Goal: Task Accomplishment & Management: Use online tool/utility

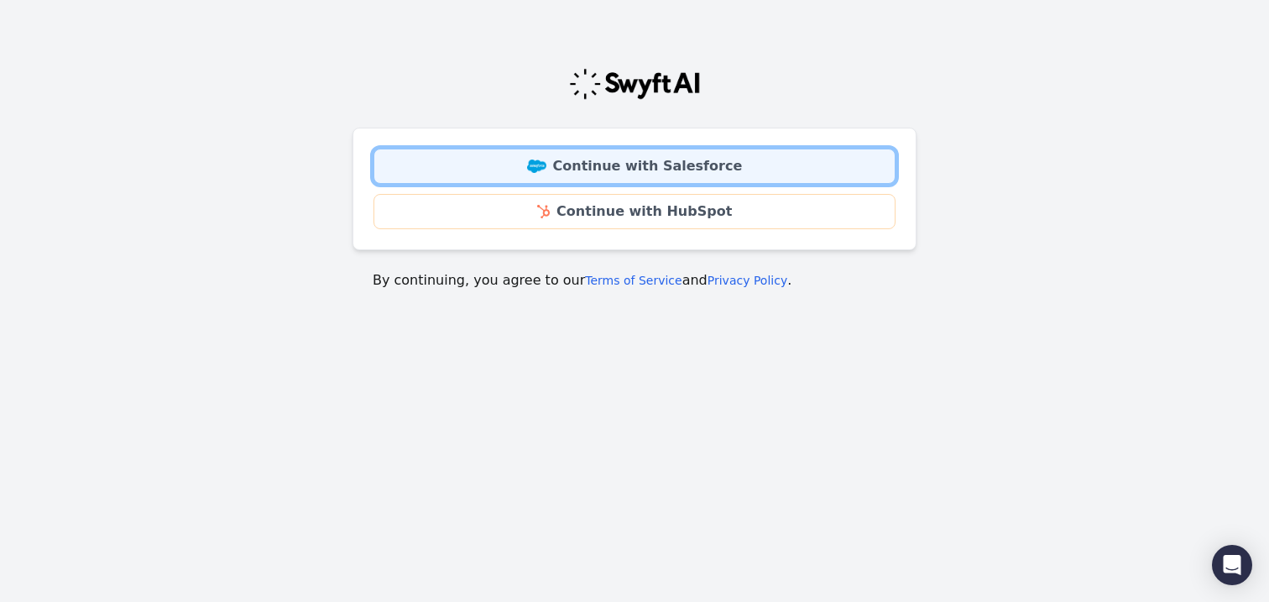
click at [624, 154] on link "Continue with Salesforce" at bounding box center [634, 166] width 522 height 35
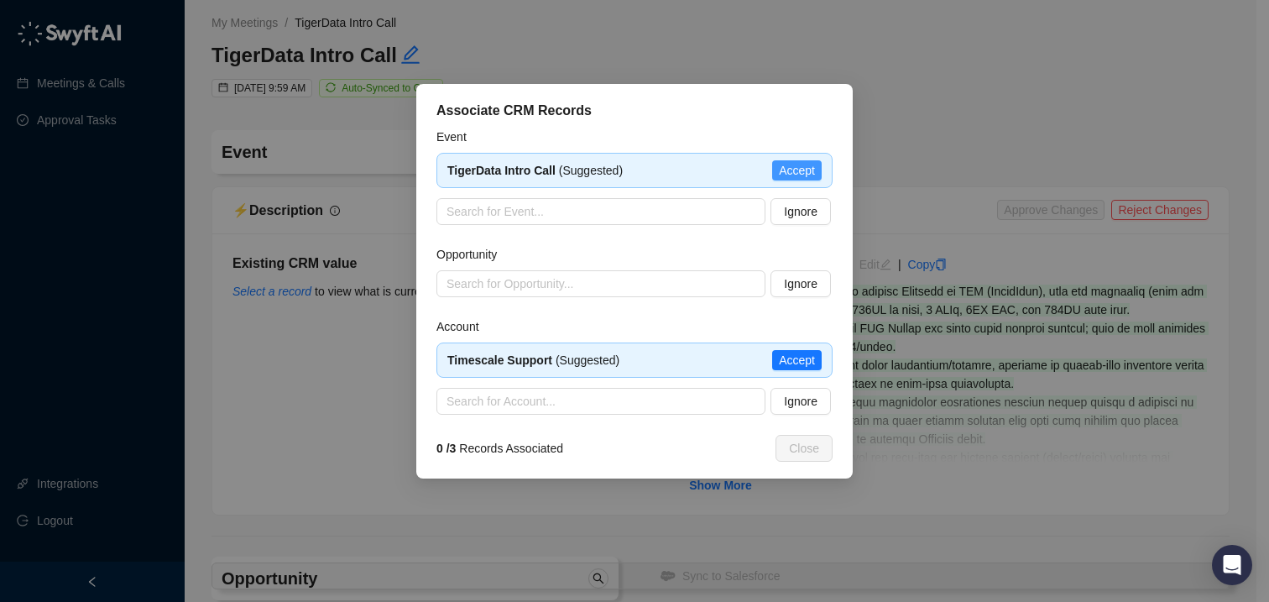
click at [792, 165] on span "Accept" at bounding box center [797, 170] width 36 height 18
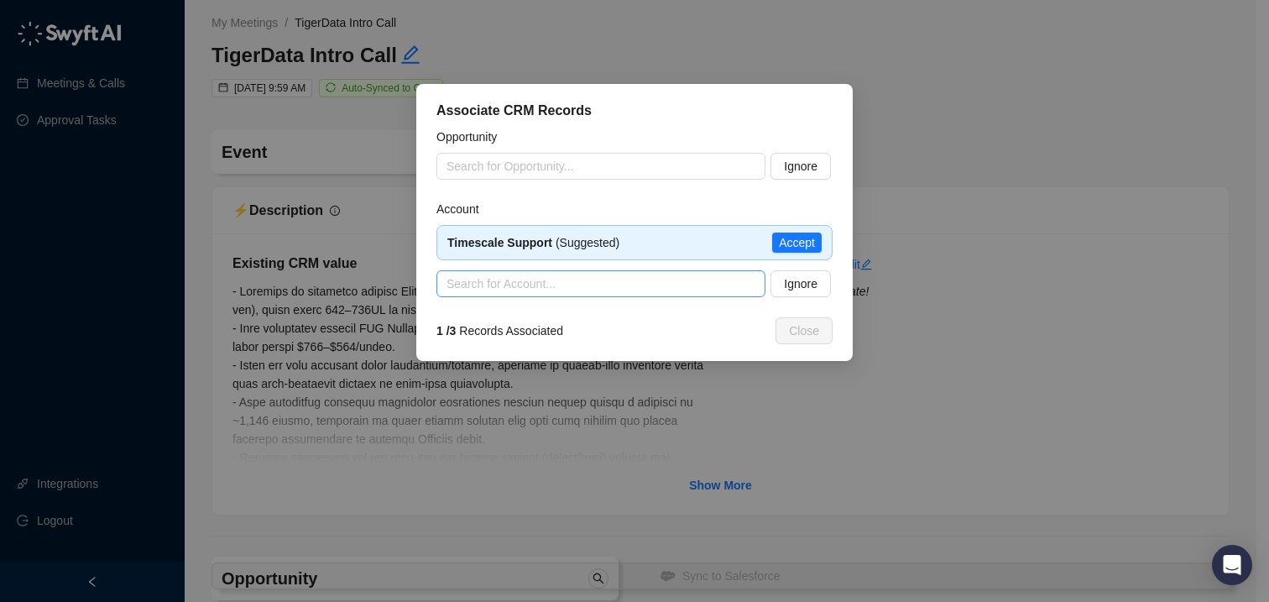
click at [608, 282] on input "search" at bounding box center [595, 283] width 299 height 25
click at [680, 293] on input "search" at bounding box center [595, 283] width 299 height 25
type input "*"
click at [801, 287] on span "Ignore" at bounding box center [801, 283] width 34 height 18
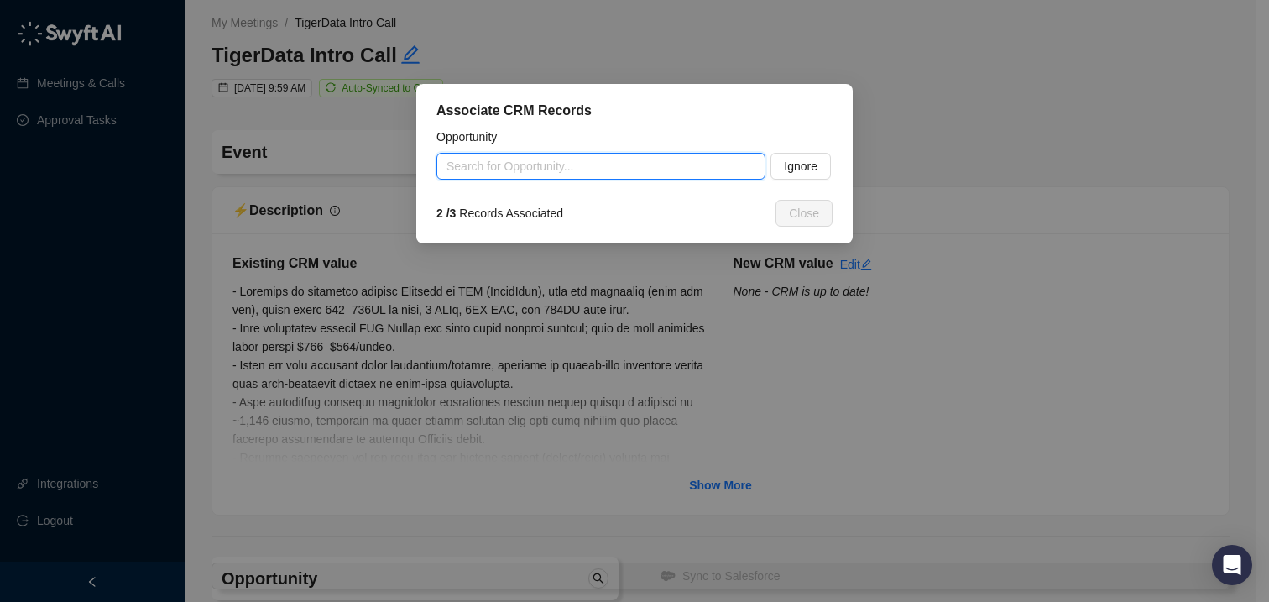
click at [608, 171] on input "search" at bounding box center [595, 166] width 299 height 25
click at [525, 164] on input "**" at bounding box center [595, 166] width 299 height 25
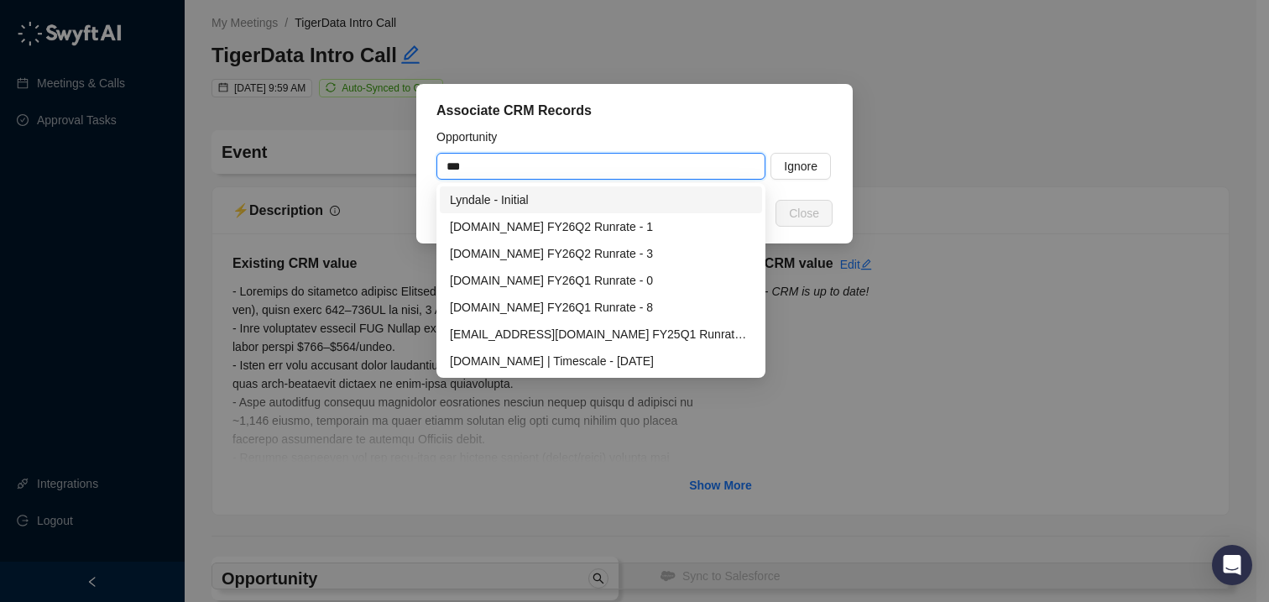
click at [524, 199] on div "Lyndale - Initial" at bounding box center [601, 199] width 302 height 18
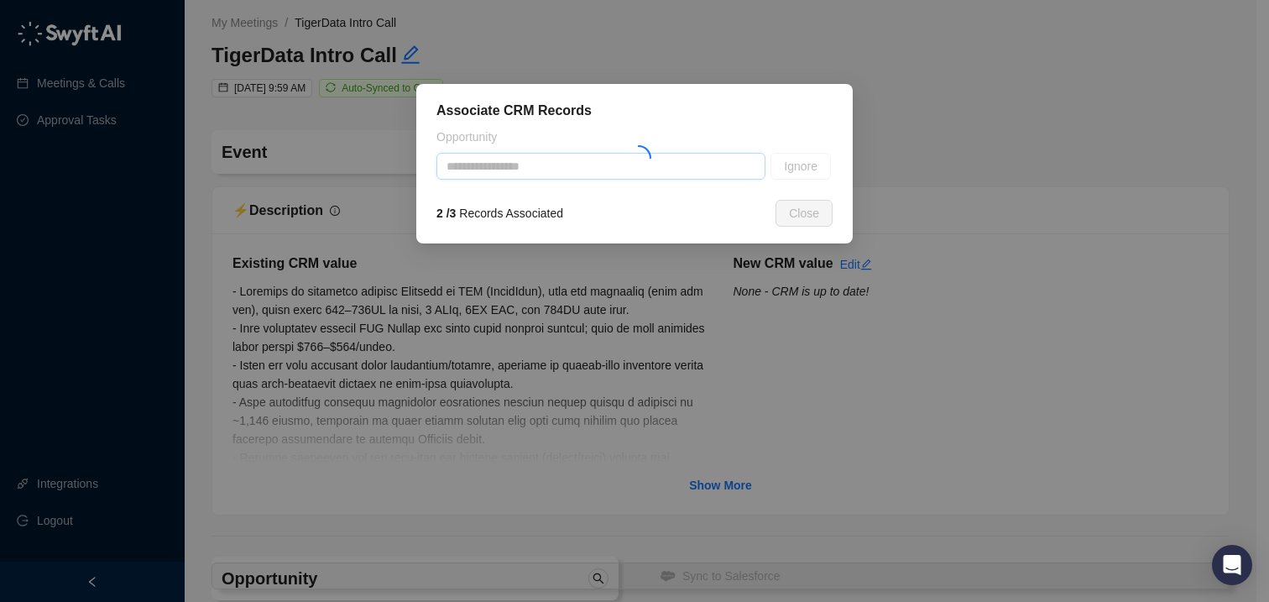
type input "**********"
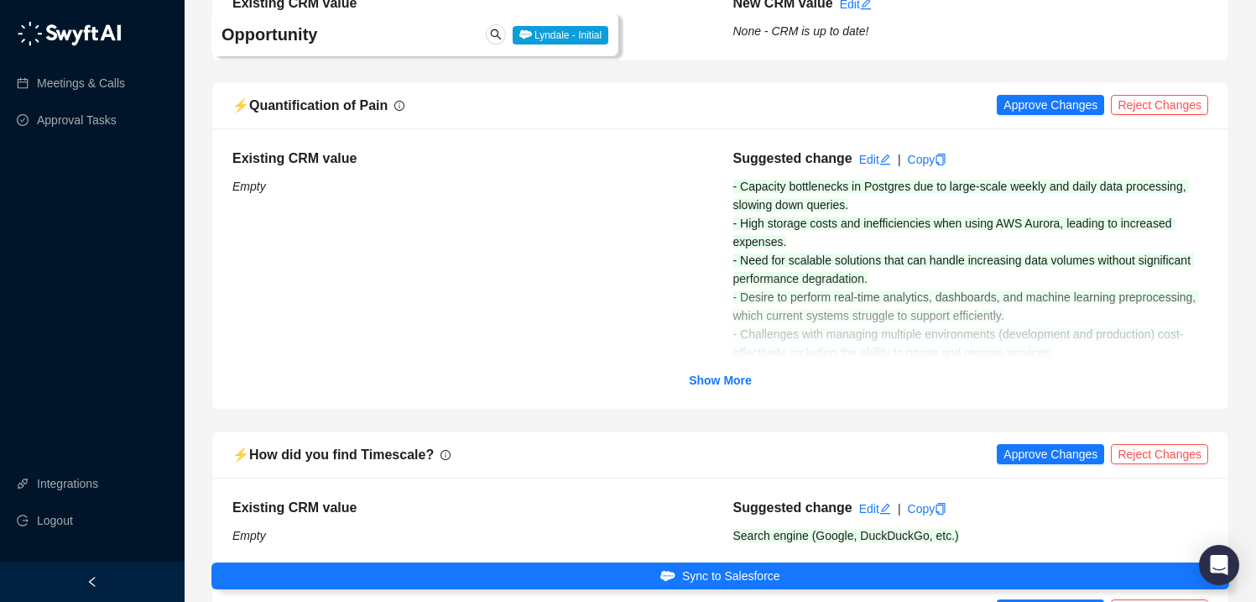
scroll to position [2258, 0]
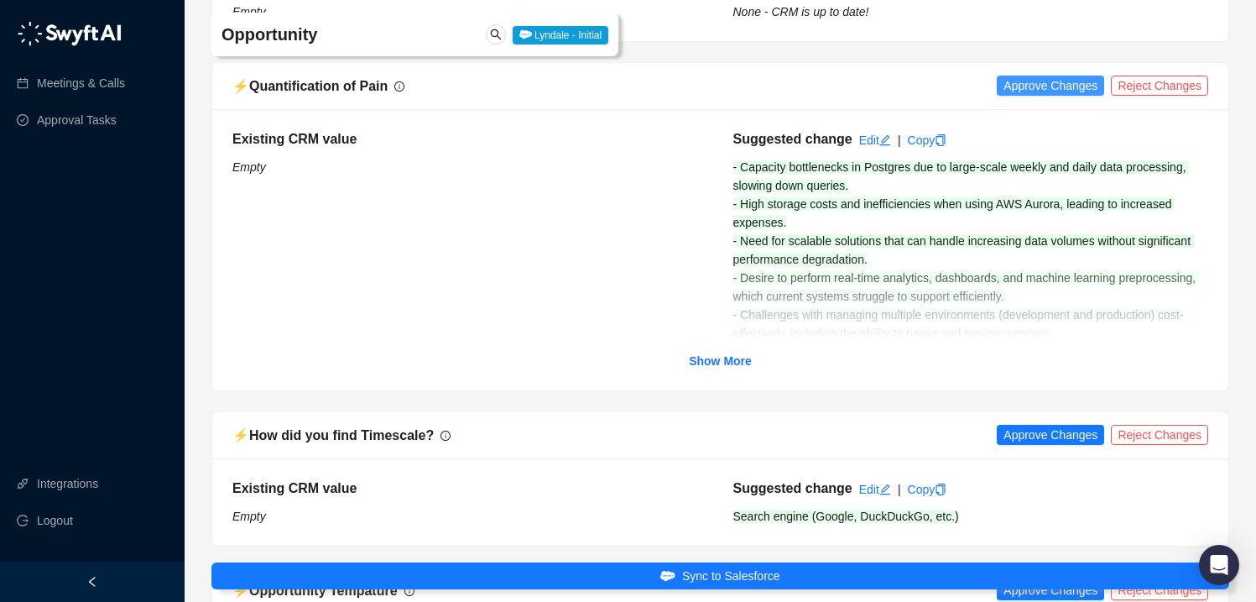
click at [1029, 86] on span "Approve Changes" at bounding box center [1051, 85] width 94 height 18
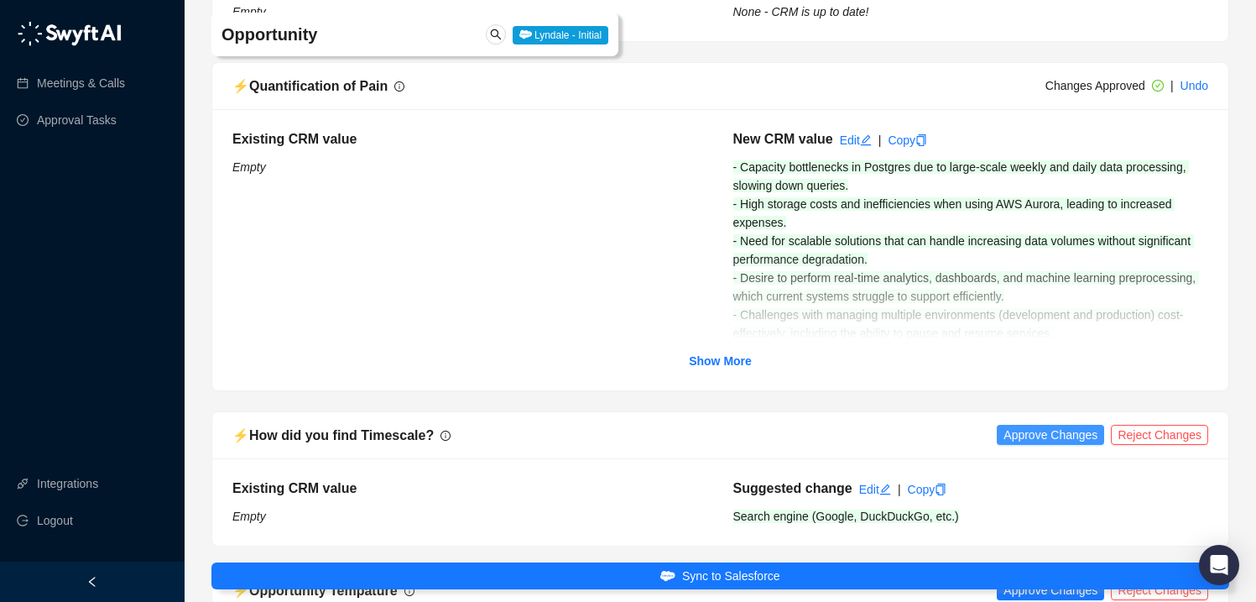
click at [1009, 432] on span "Approve Changes" at bounding box center [1051, 434] width 94 height 18
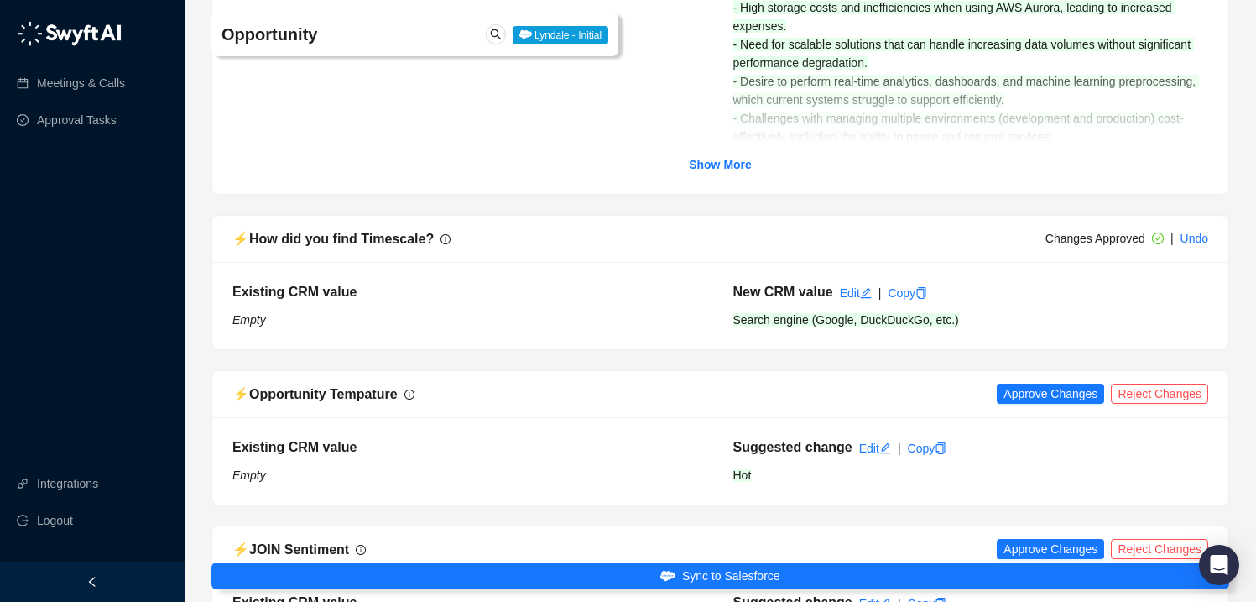
scroll to position [2528, 0]
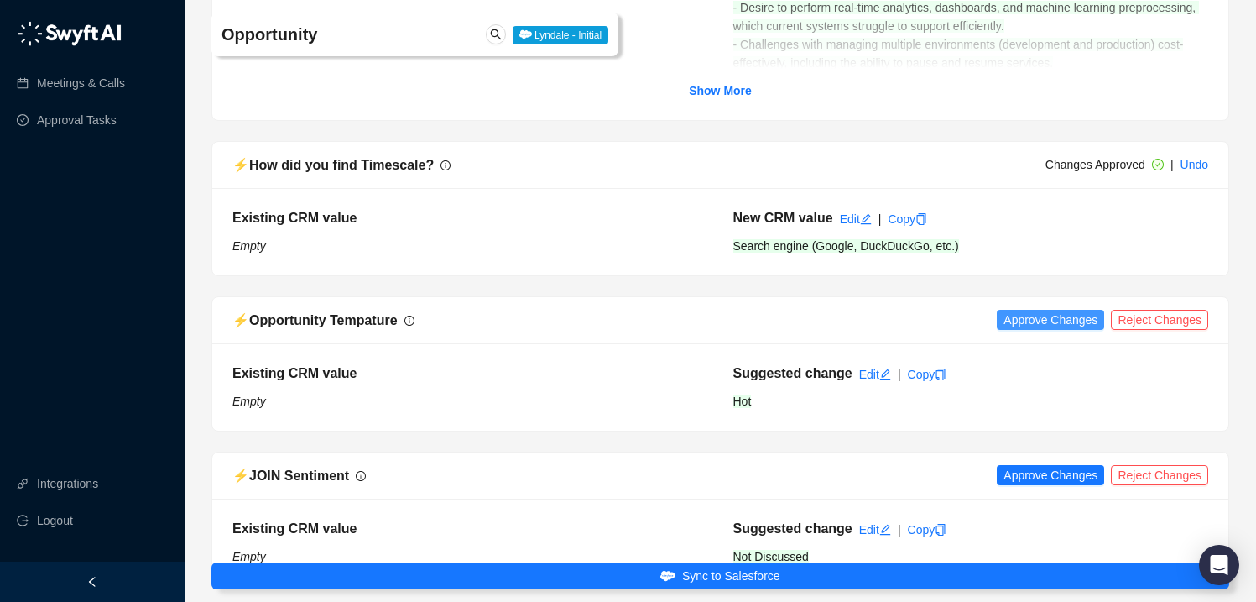
click at [1045, 318] on span "Approve Changes" at bounding box center [1051, 319] width 94 height 18
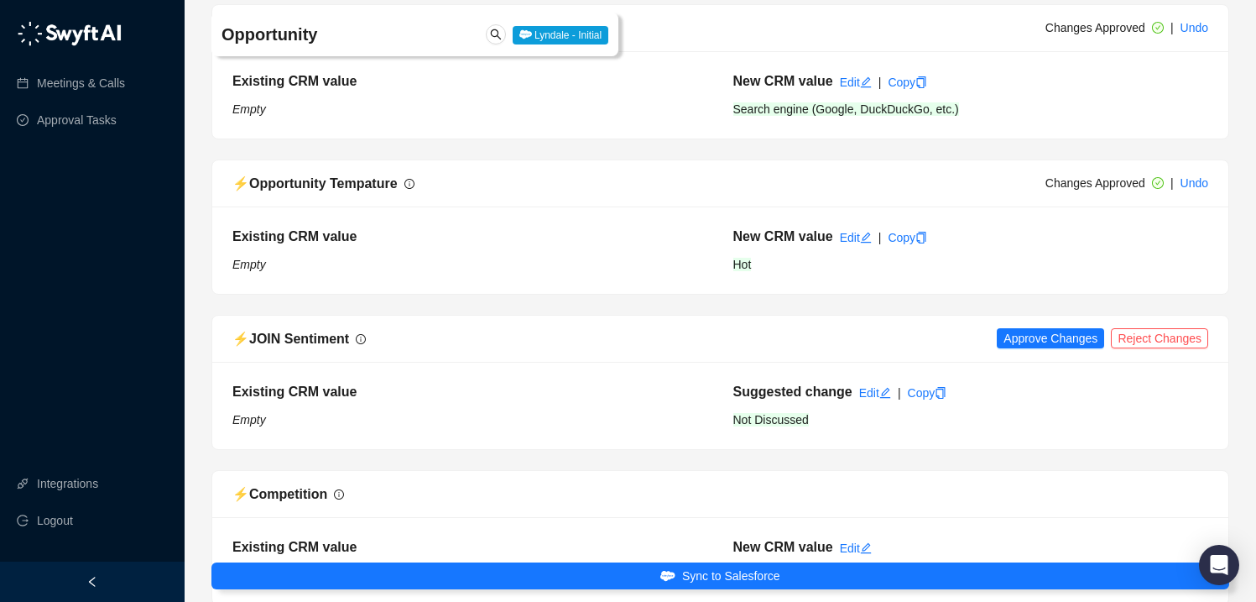
scroll to position [2671, 0]
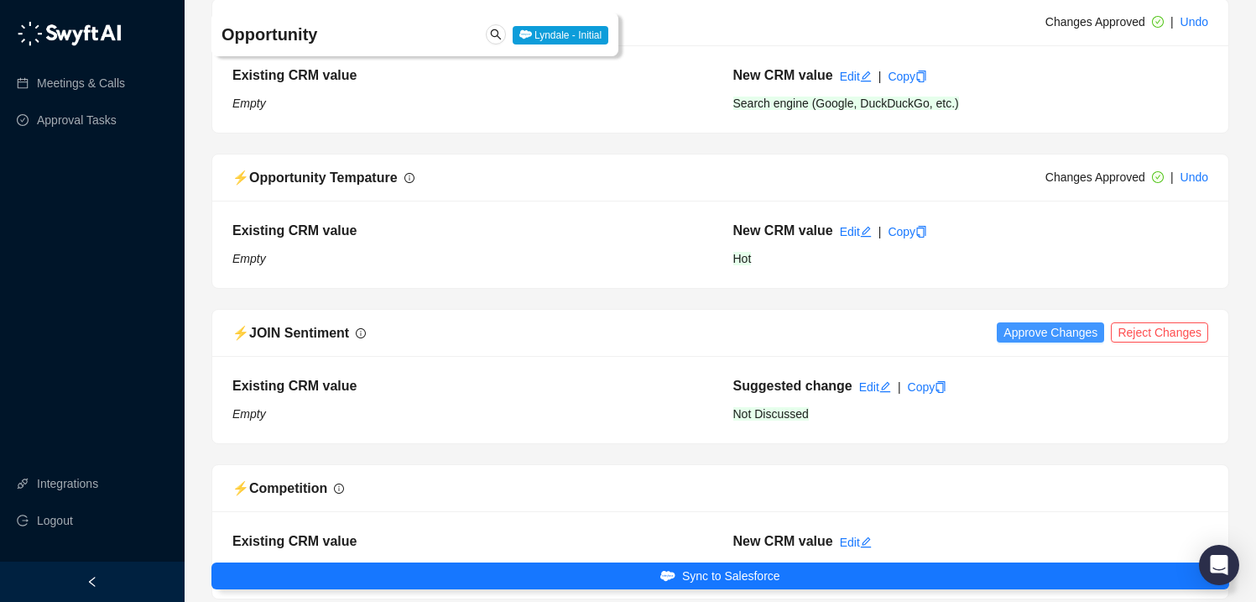
click at [1026, 329] on span "Approve Changes" at bounding box center [1051, 332] width 94 height 18
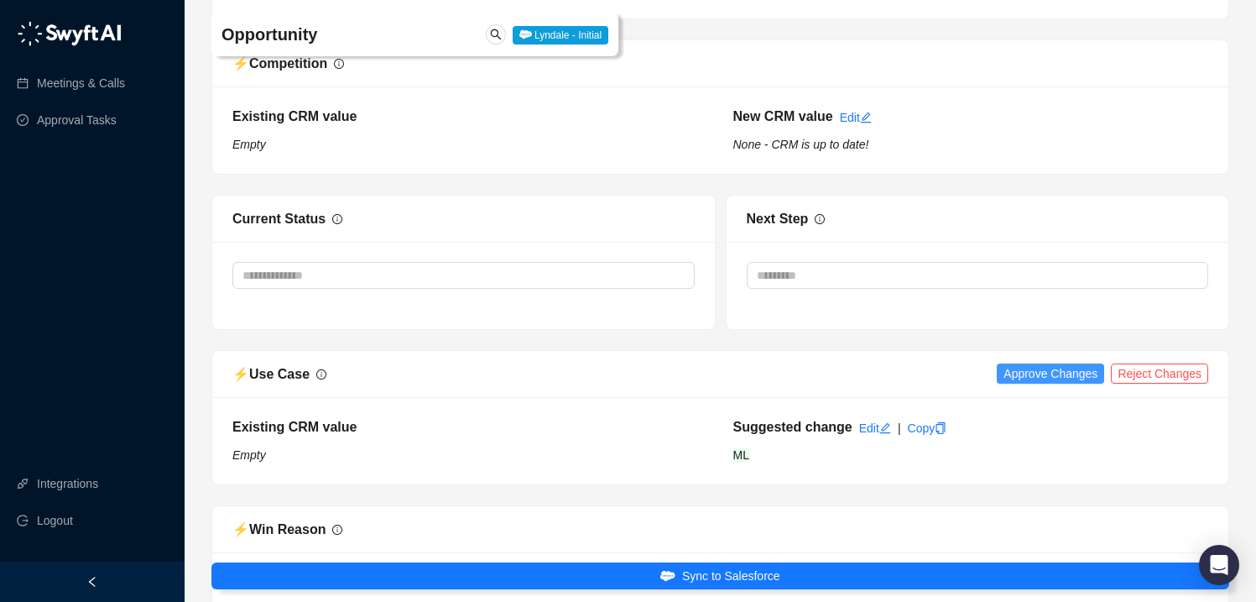
scroll to position [3133, 0]
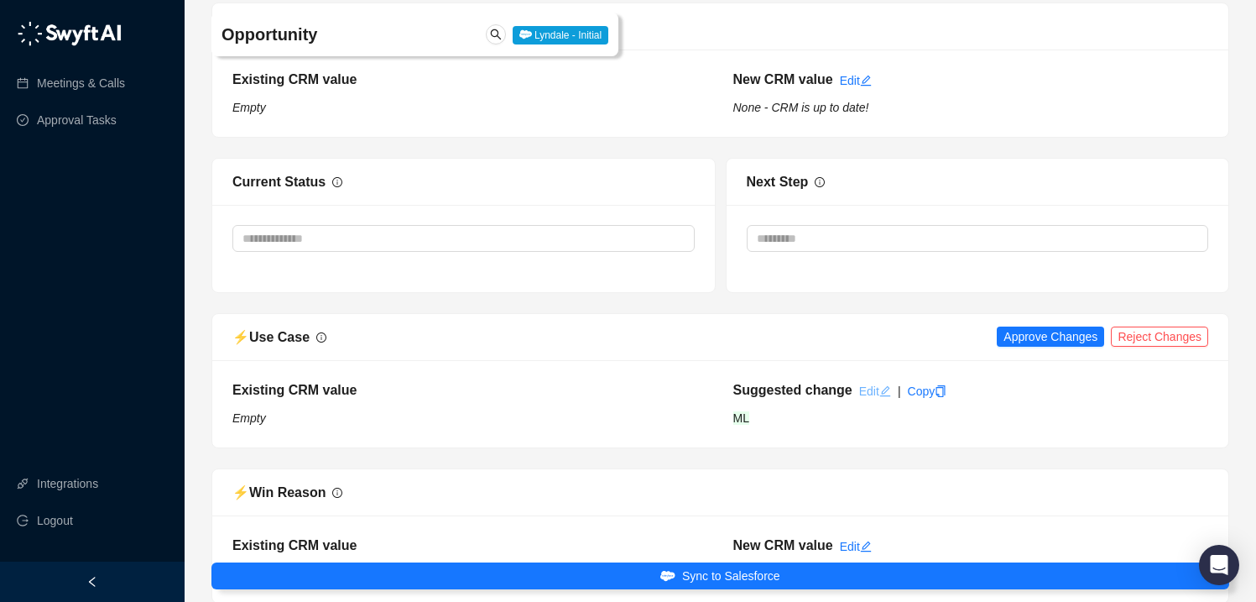
click at [879, 391] on link "Edit" at bounding box center [875, 390] width 32 height 13
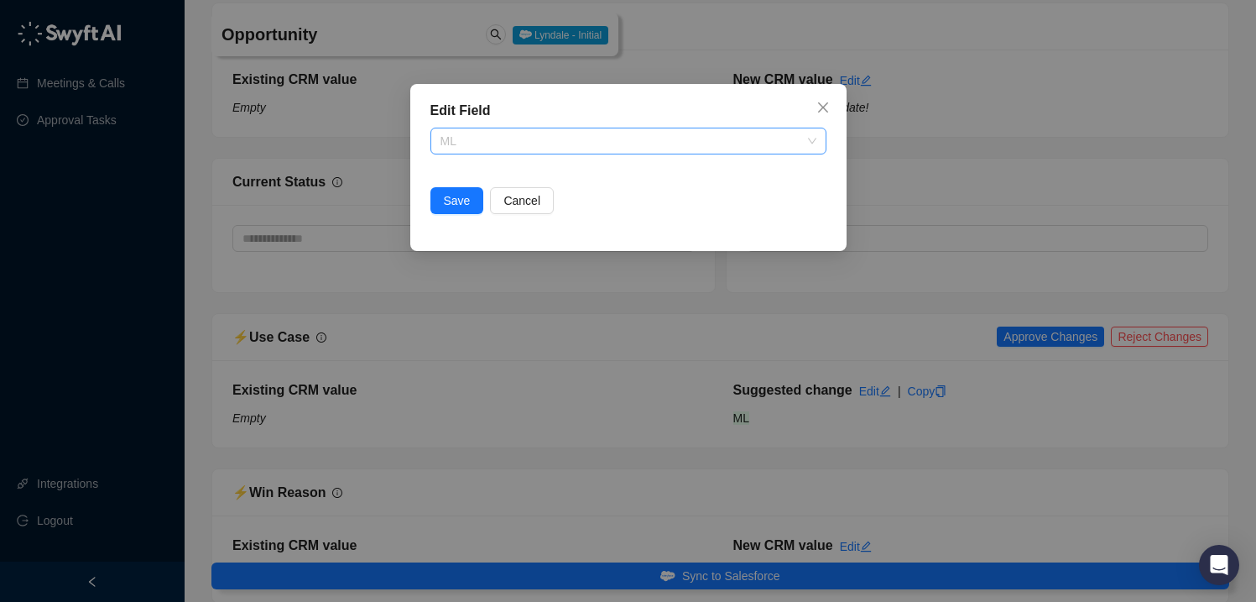
scroll to position [81, 0]
click at [472, 136] on span "ML" at bounding box center [629, 140] width 376 height 25
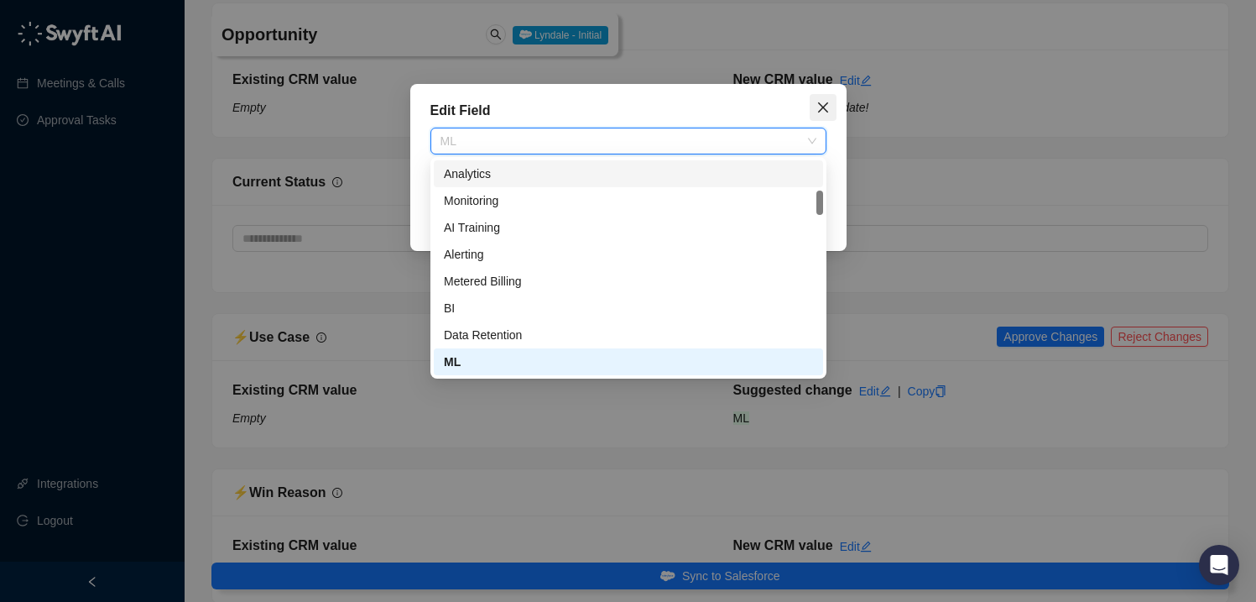
click at [814, 94] on button "Close" at bounding box center [823, 107] width 27 height 27
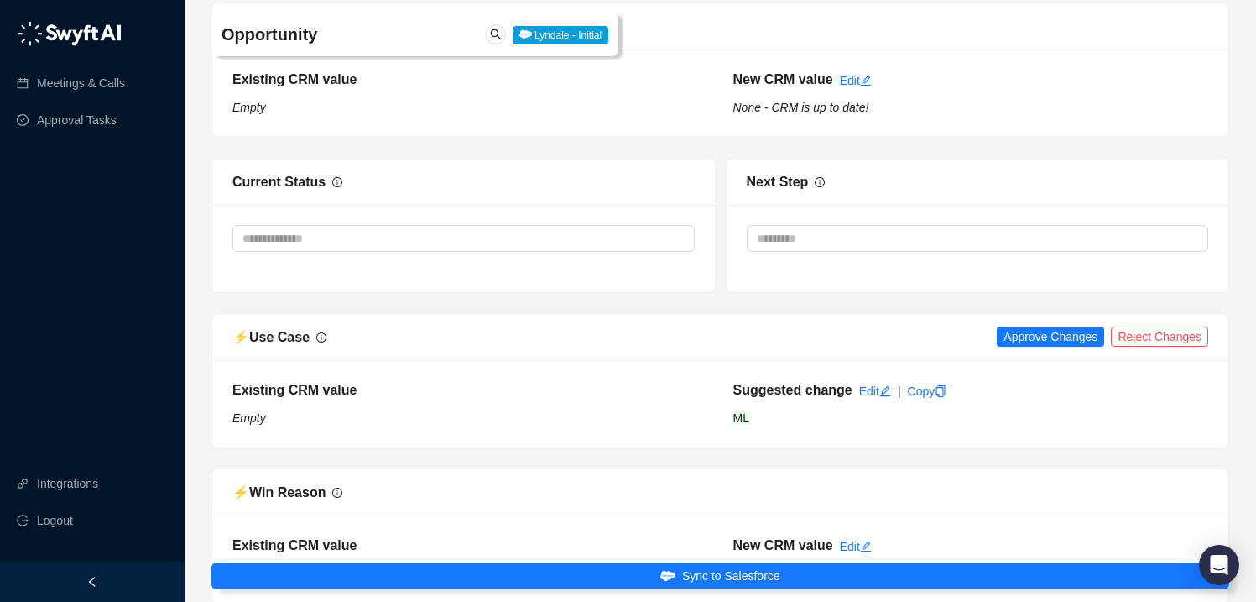
click at [1025, 311] on div "⚡️ Approval Process Existing CRM value Empty New CRM value Edit None - CRM is u…" at bounding box center [720, 557] width 1028 height 6155
click at [1029, 336] on span "Approve Changes" at bounding box center [1051, 336] width 94 height 18
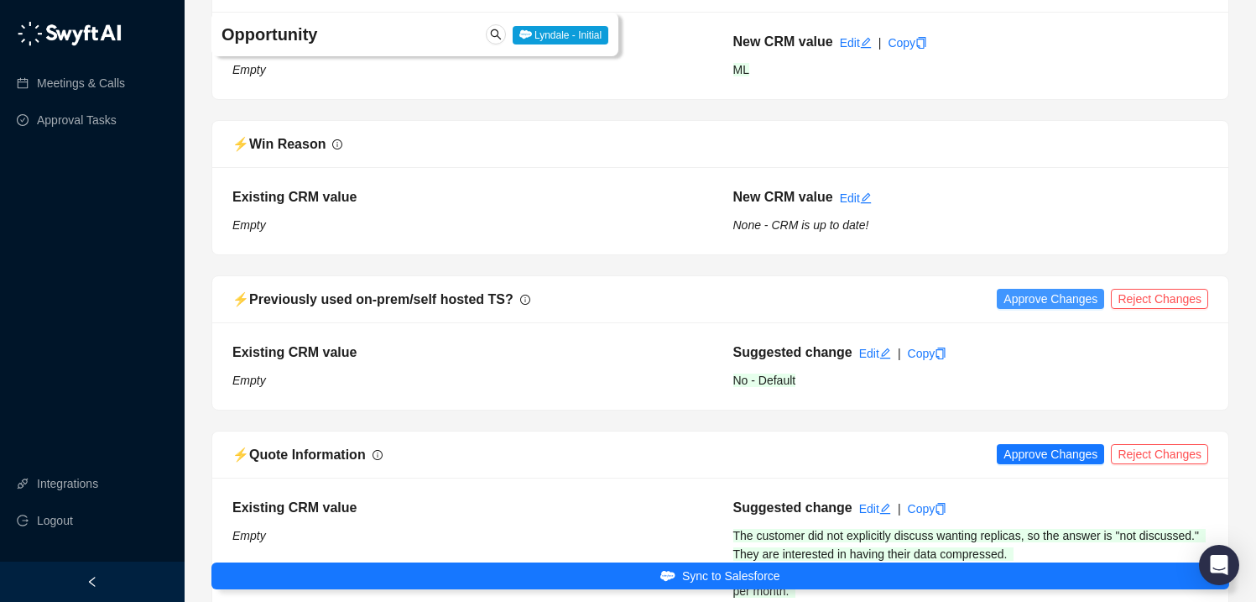
click at [1032, 299] on span "Approve Changes" at bounding box center [1051, 299] width 94 height 18
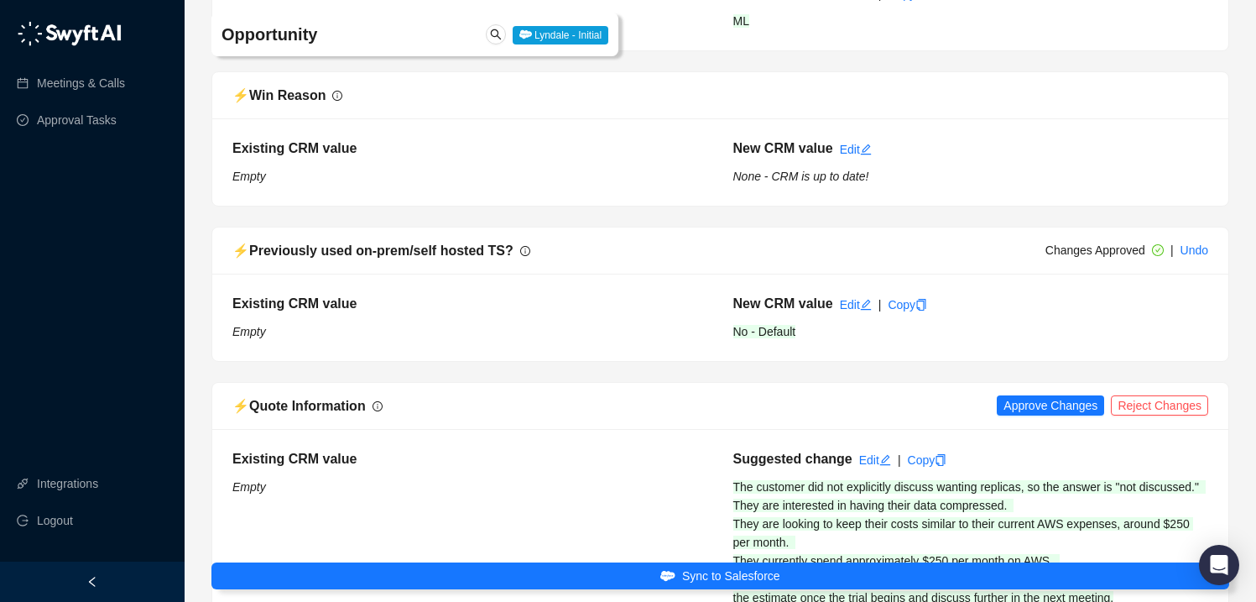
scroll to position [3756, 0]
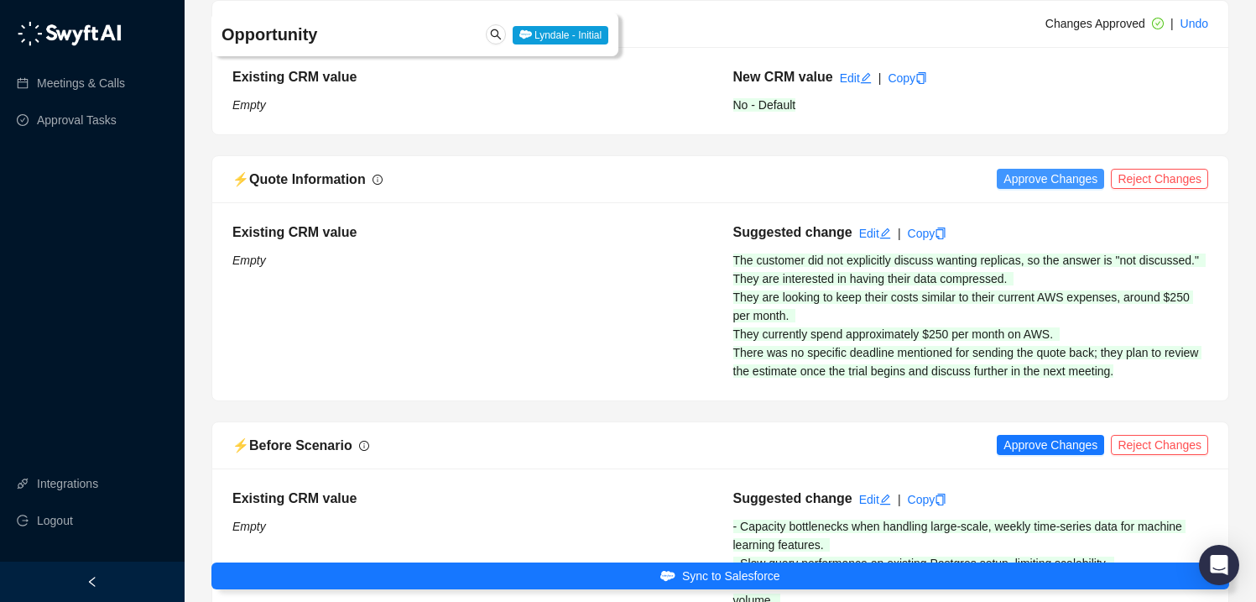
click at [1020, 175] on span "Approve Changes" at bounding box center [1051, 179] width 94 height 18
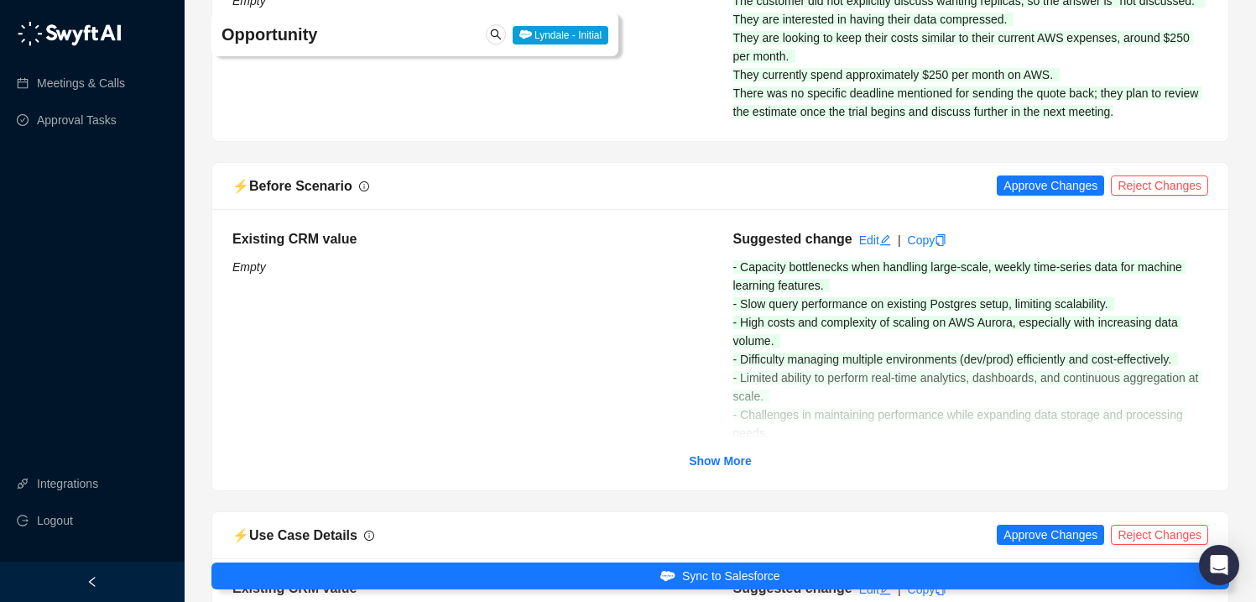
scroll to position [4061, 0]
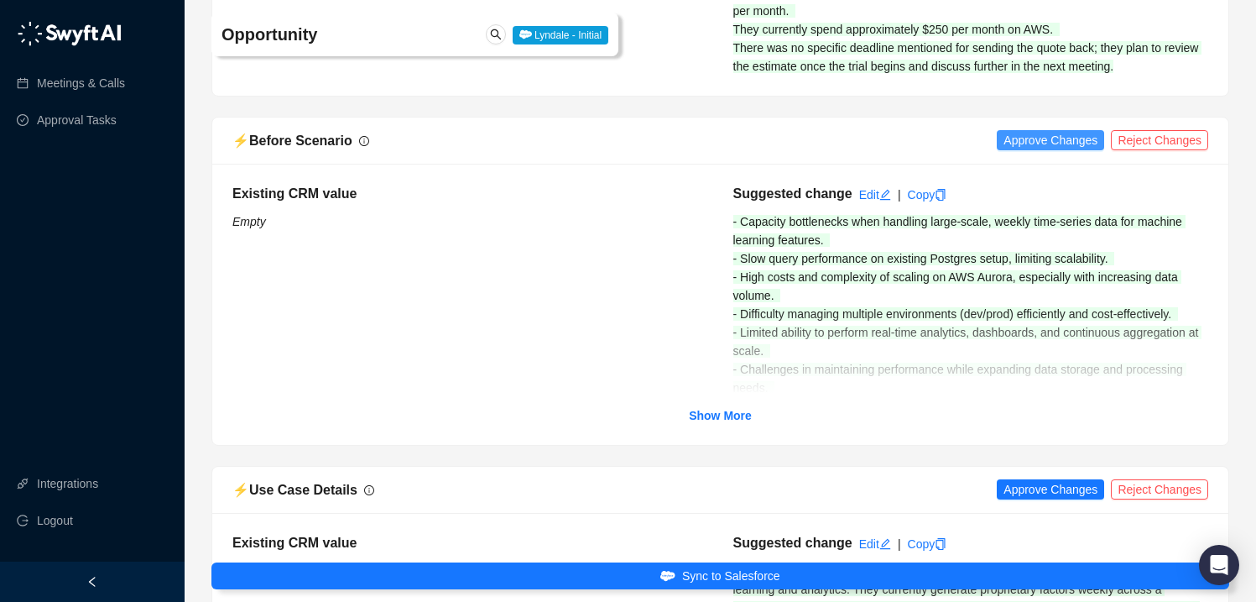
click at [1046, 149] on button "Approve Changes" at bounding box center [1050, 140] width 107 height 20
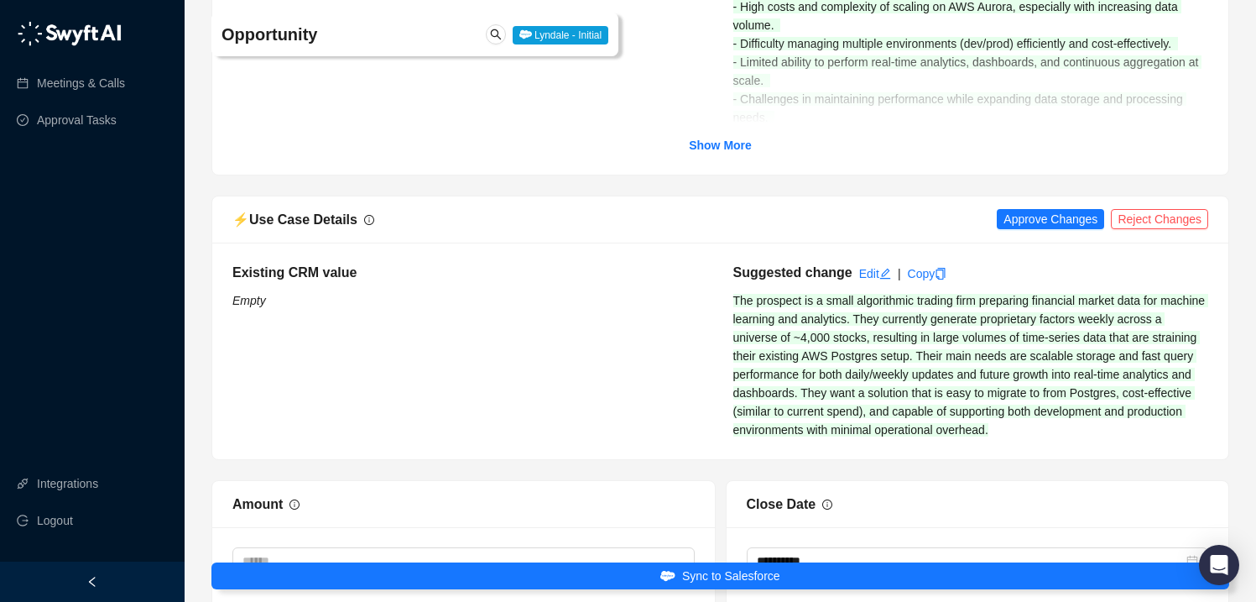
scroll to position [4355, 0]
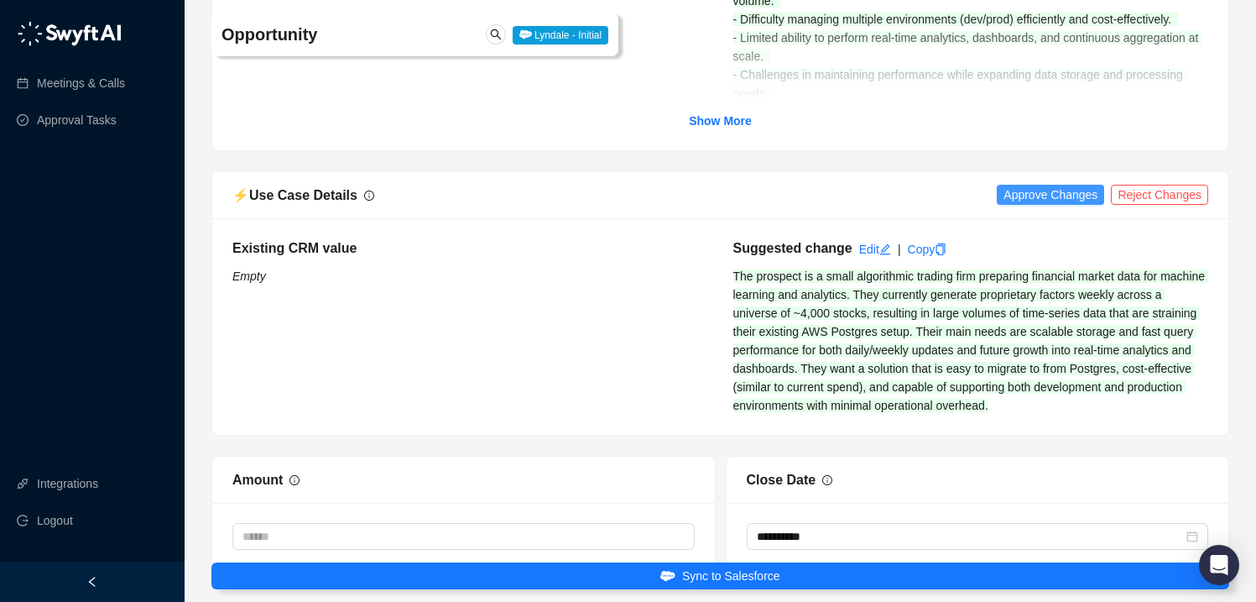
click at [1053, 204] on span "Approve Changes" at bounding box center [1051, 194] width 94 height 18
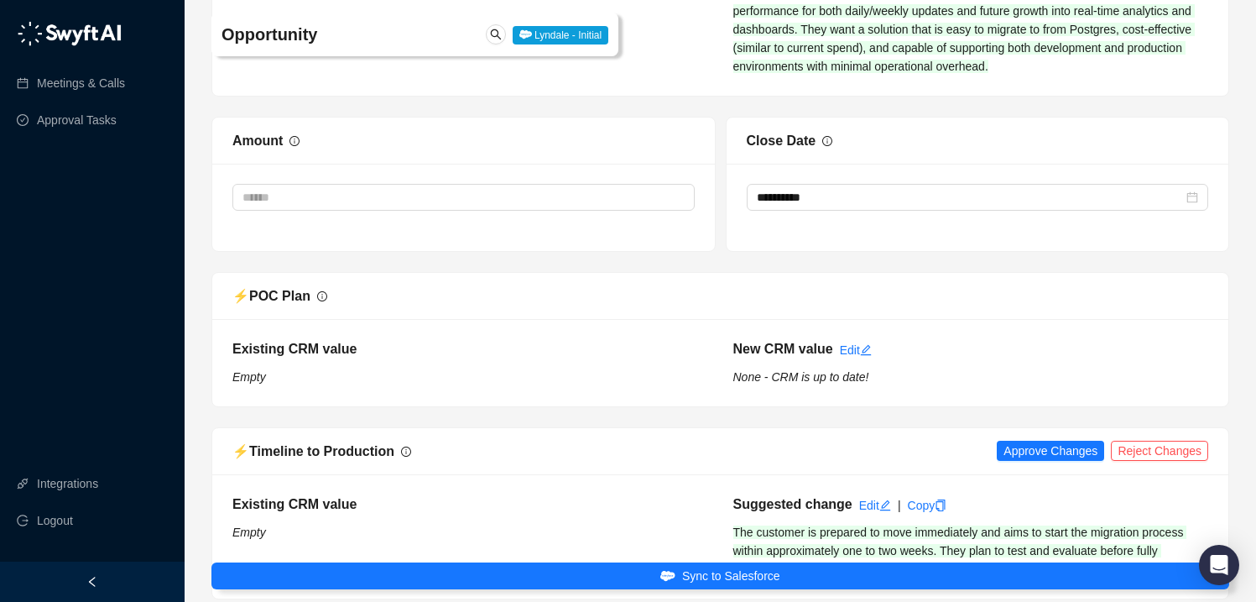
scroll to position [4811, 0]
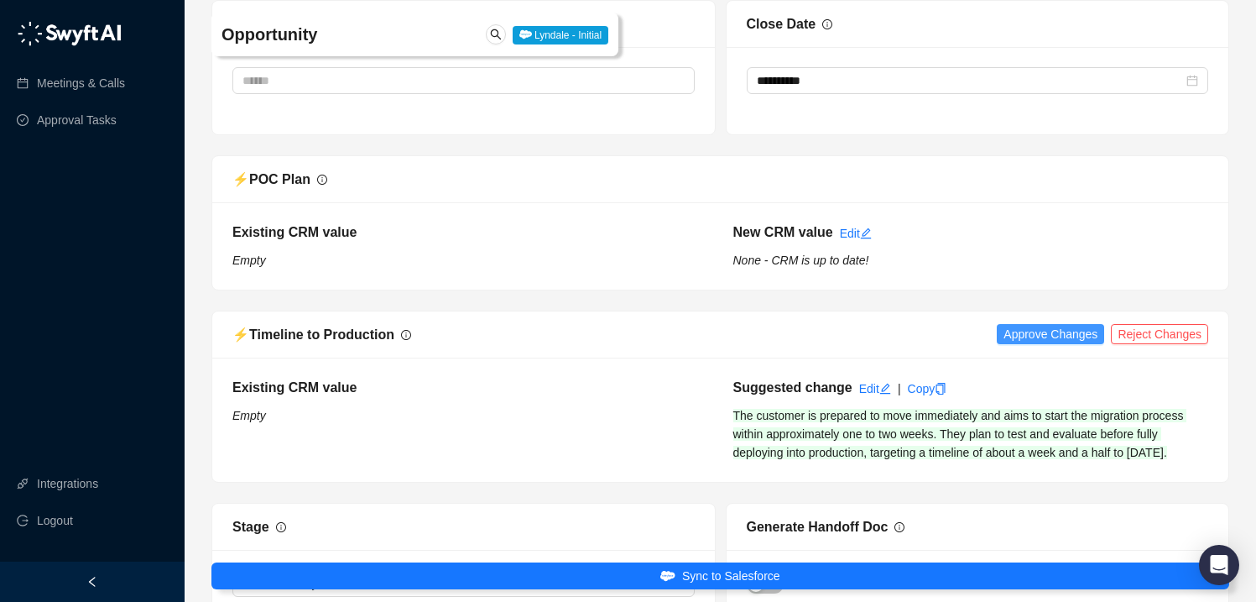
click at [1036, 343] on span "Approve Changes" at bounding box center [1051, 334] width 94 height 18
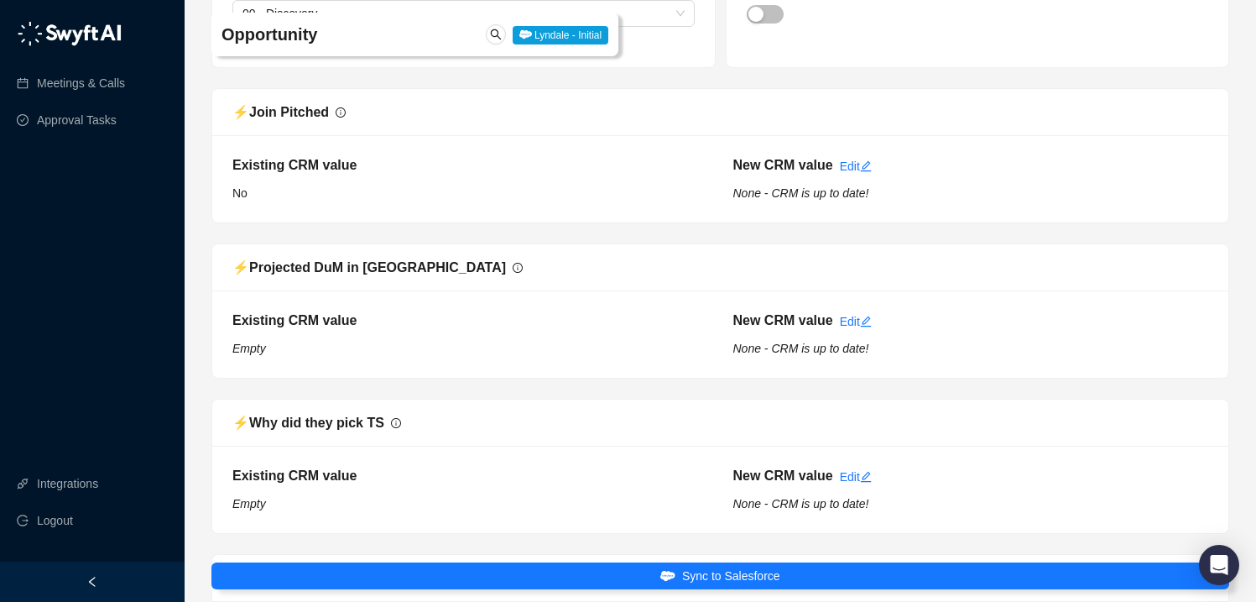
scroll to position [5944, 0]
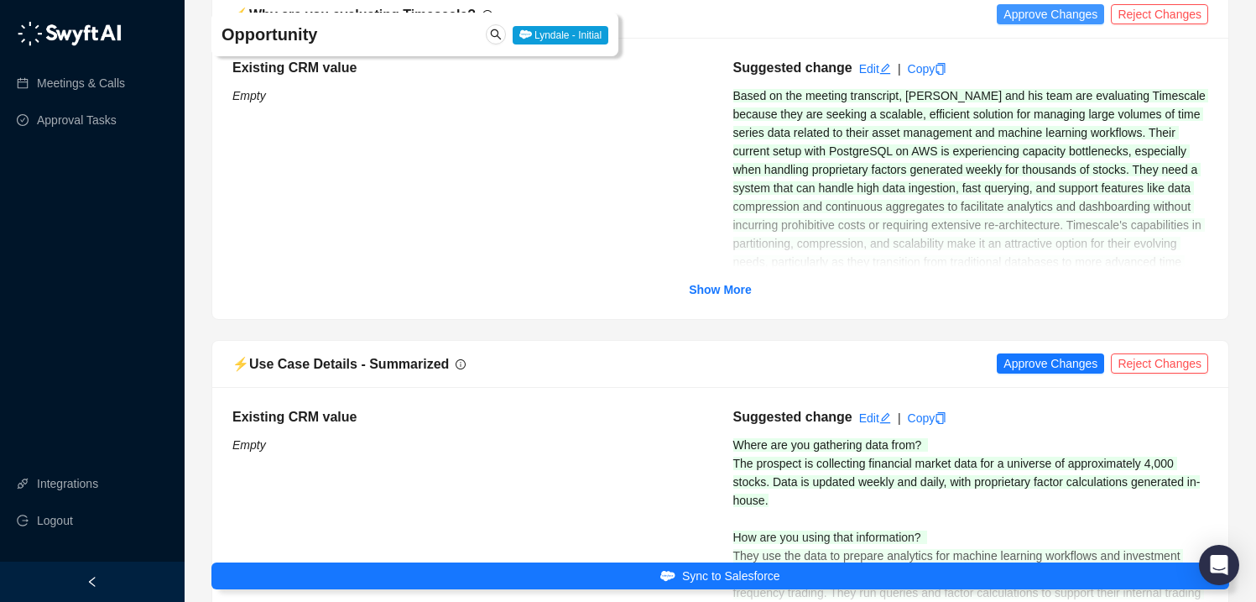
click at [1032, 23] on span "Approve Changes" at bounding box center [1051, 14] width 94 height 18
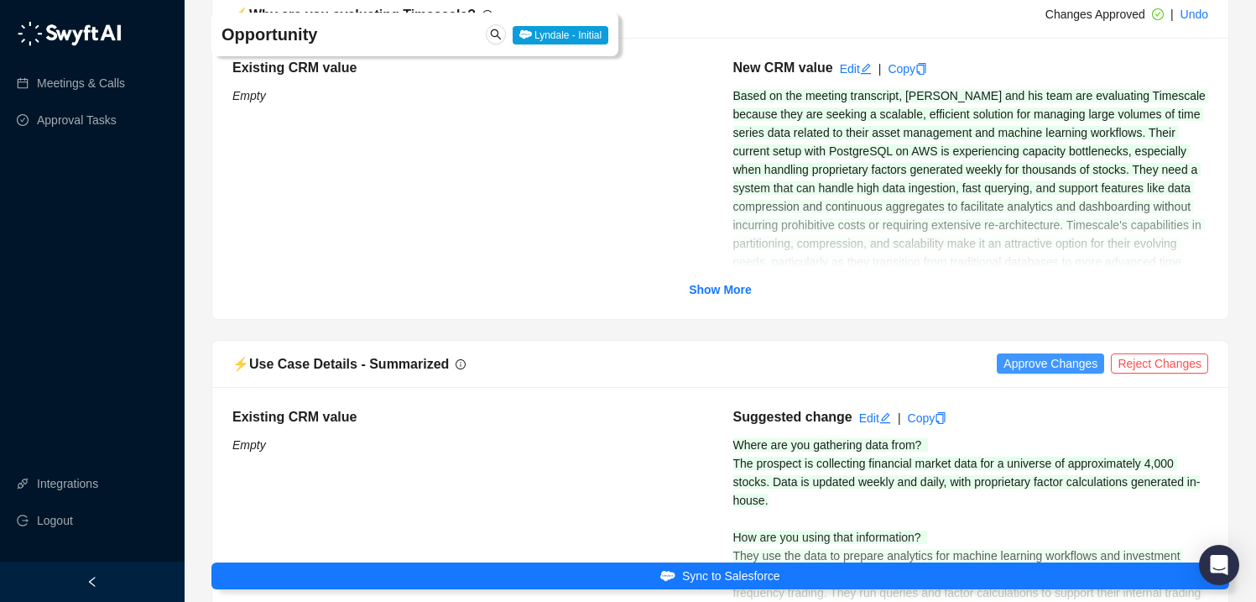
click at [1049, 373] on span "Approve Changes" at bounding box center [1051, 363] width 94 height 18
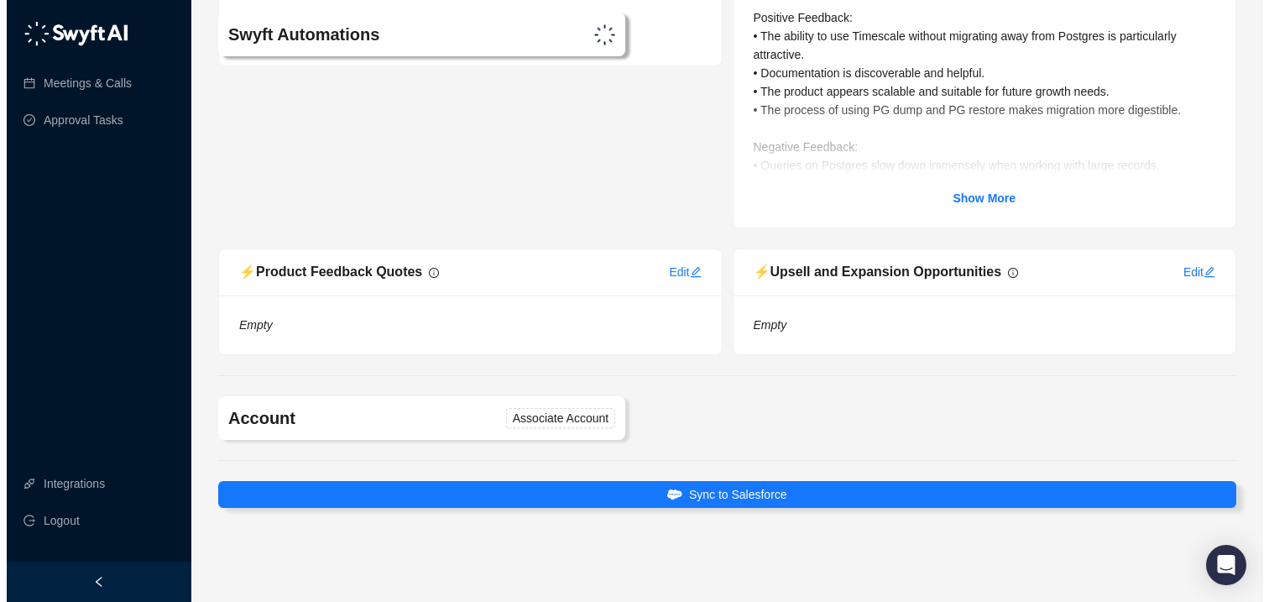
scroll to position [7653, 0]
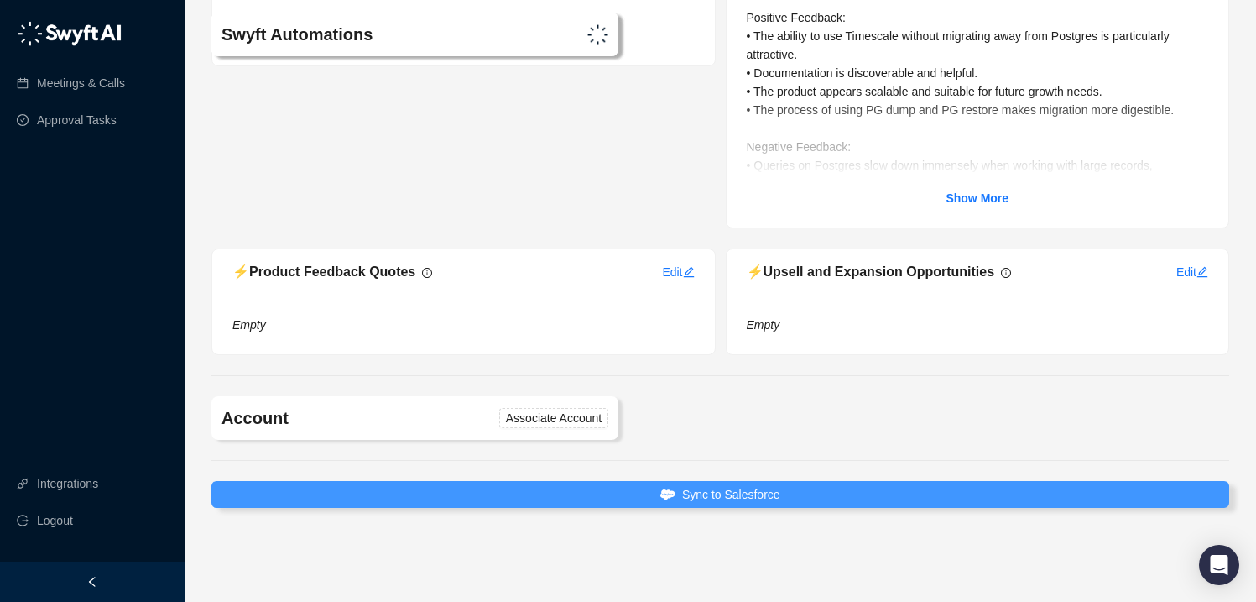
click at [722, 495] on span "Sync to Salesforce" at bounding box center [731, 494] width 98 height 18
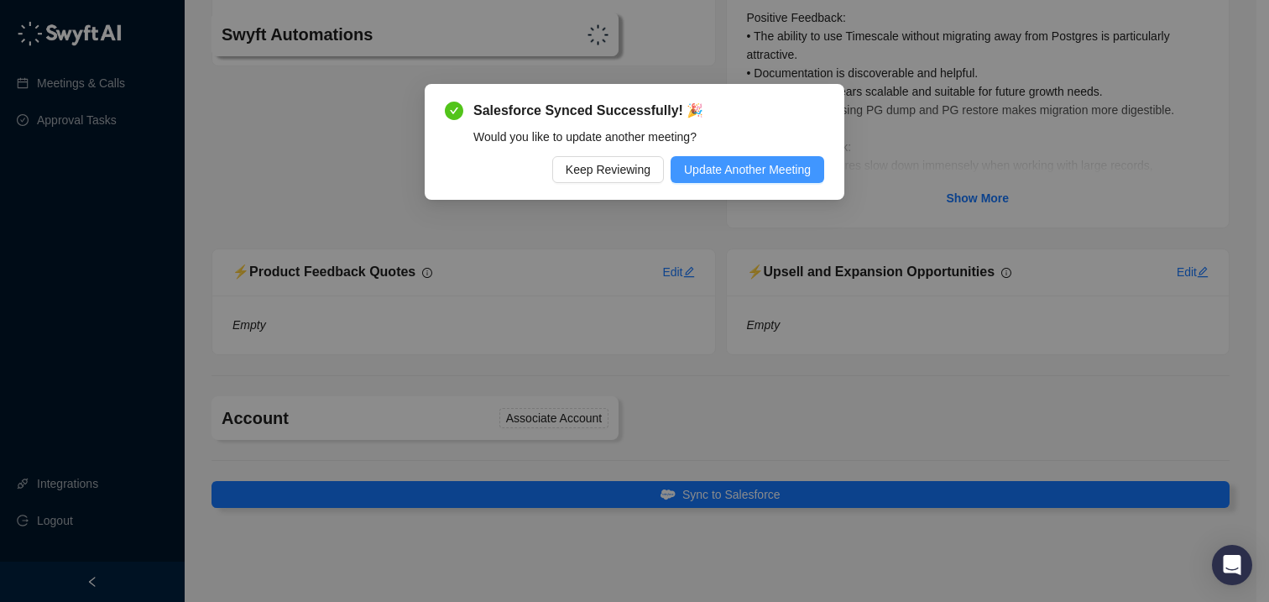
click at [735, 175] on span "Update Another Meeting" at bounding box center [747, 169] width 127 height 18
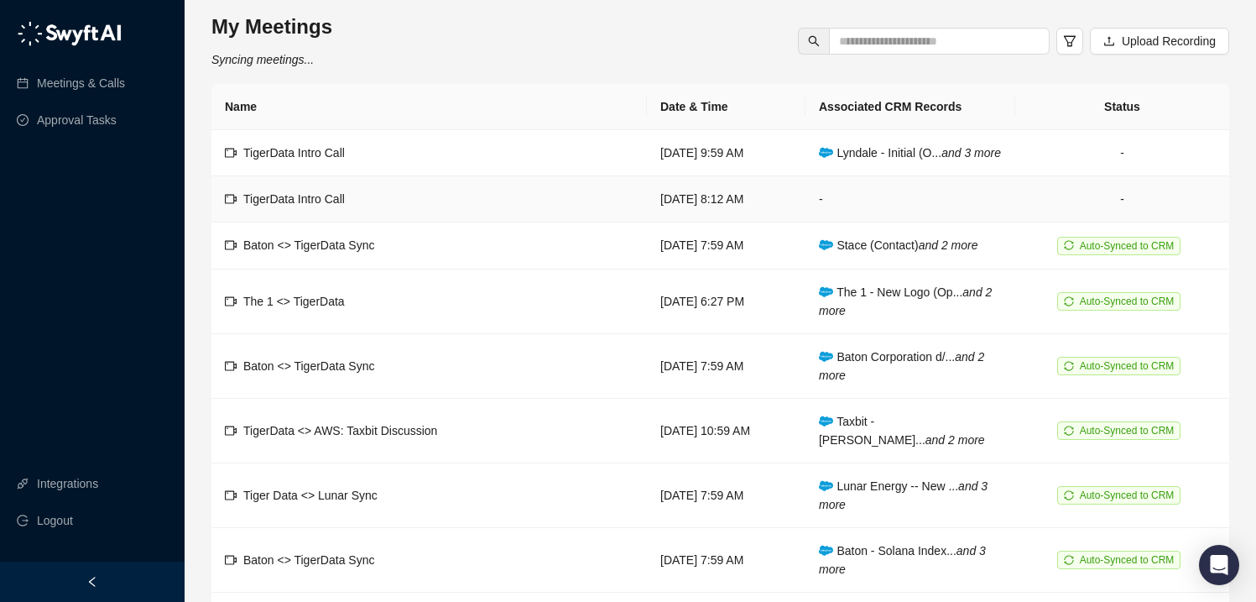
click at [315, 206] on span "TigerData Intro Call" at bounding box center [294, 198] width 102 height 13
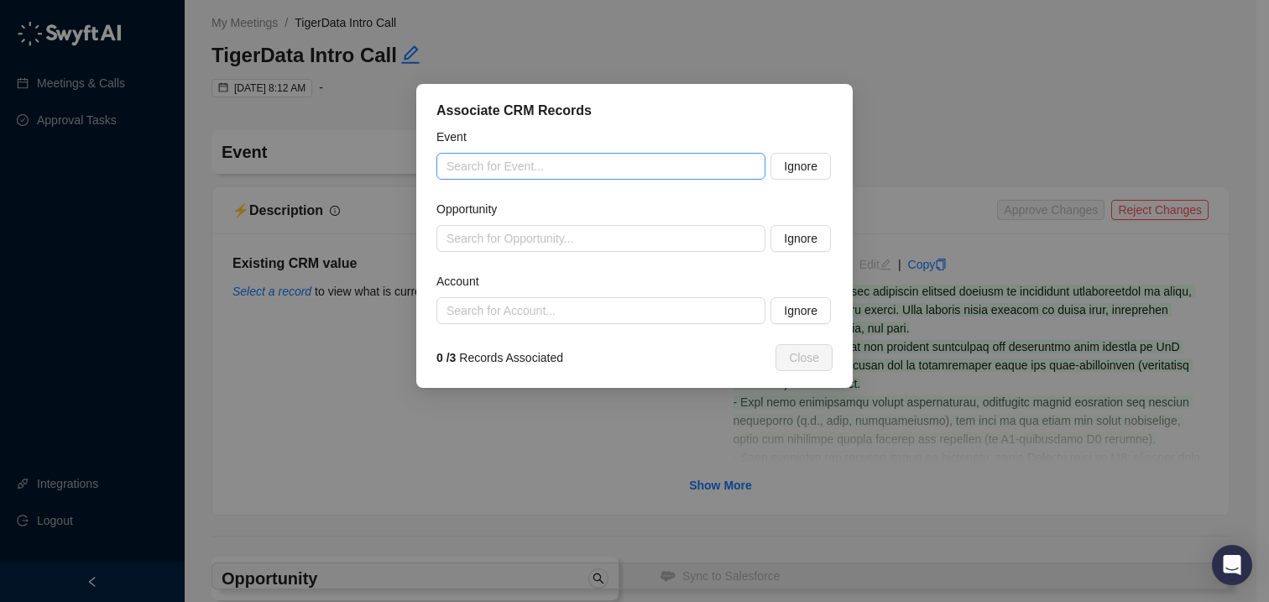
click at [566, 164] on input "search" at bounding box center [595, 166] width 299 height 25
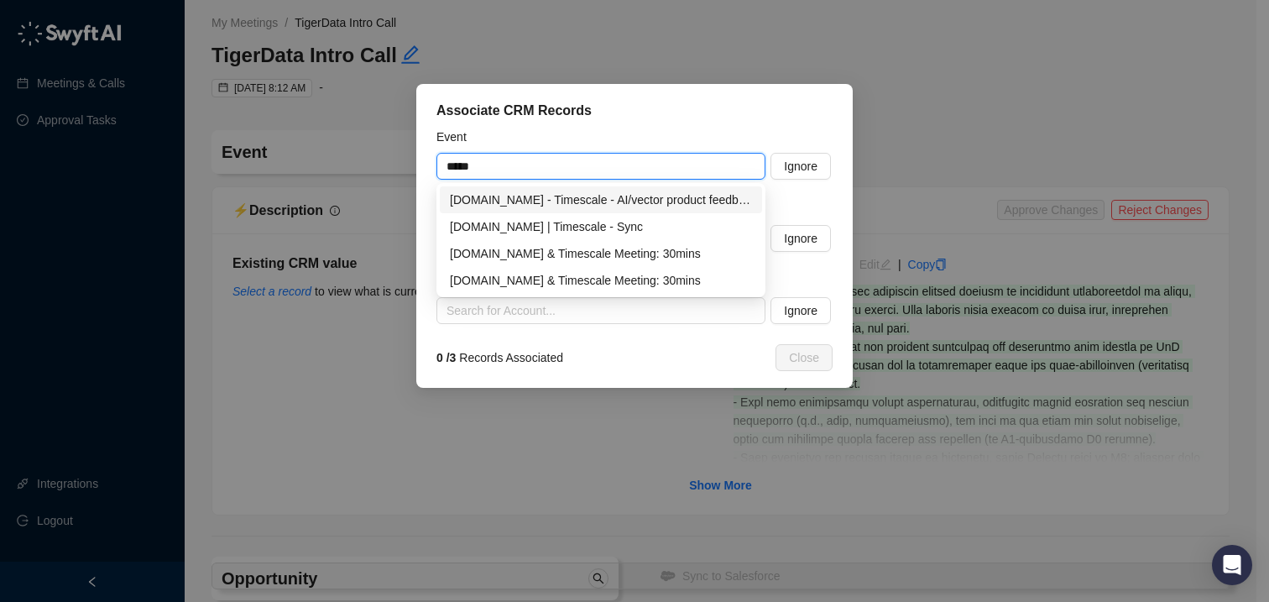
type input "*****"
click at [605, 133] on div "Event" at bounding box center [634, 140] width 396 height 25
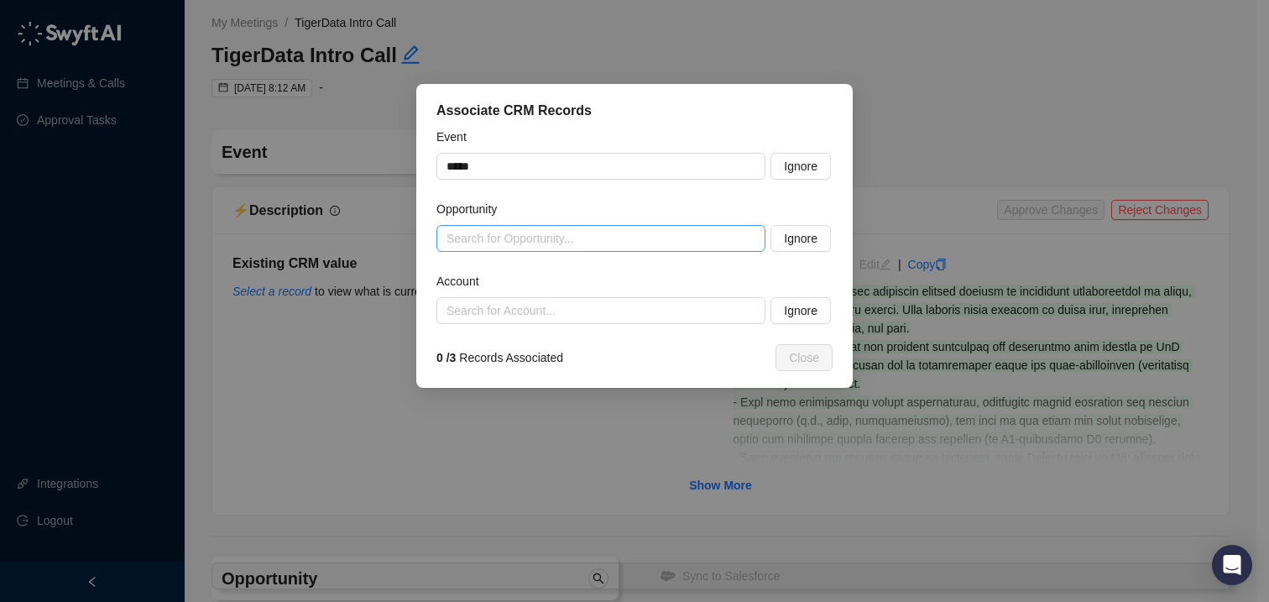
click at [530, 237] on input "search" at bounding box center [595, 238] width 299 height 25
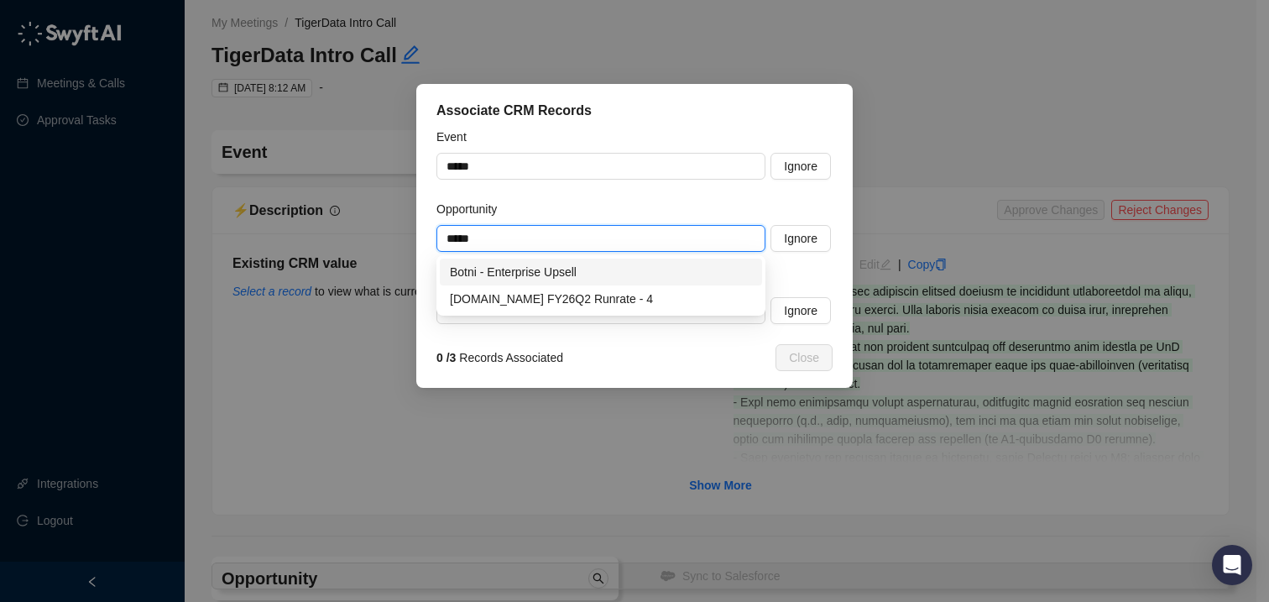
click at [608, 269] on div "Botni - Enterprise Upsell" at bounding box center [601, 272] width 302 height 18
type input "**********"
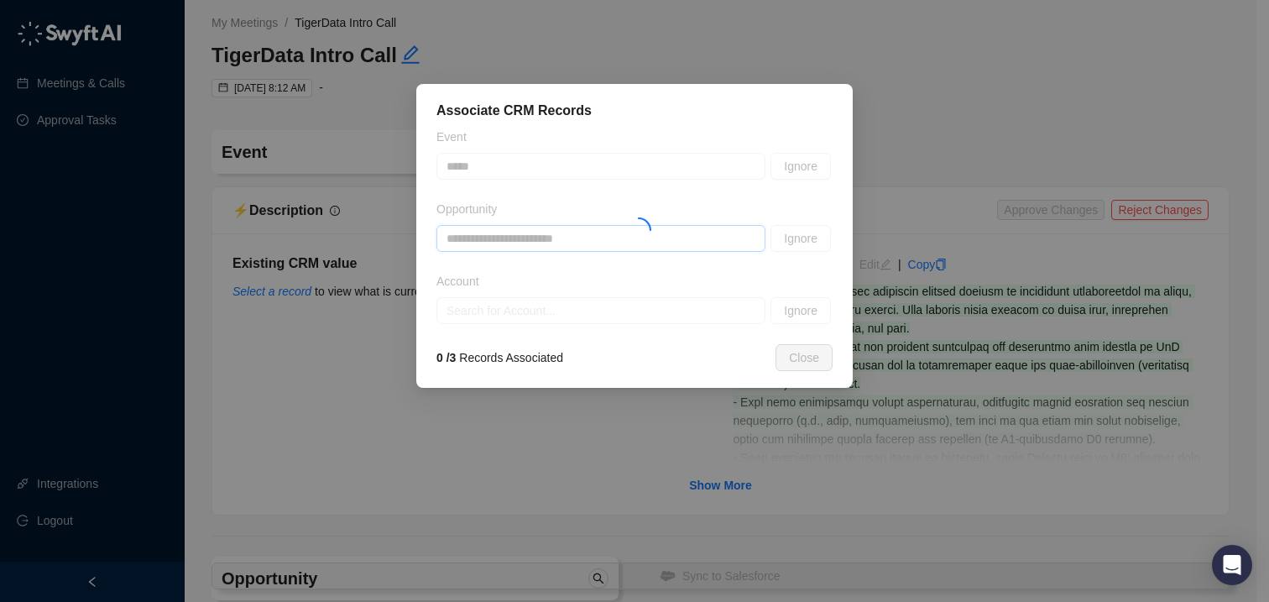
type textarea "**********"
type input "**********"
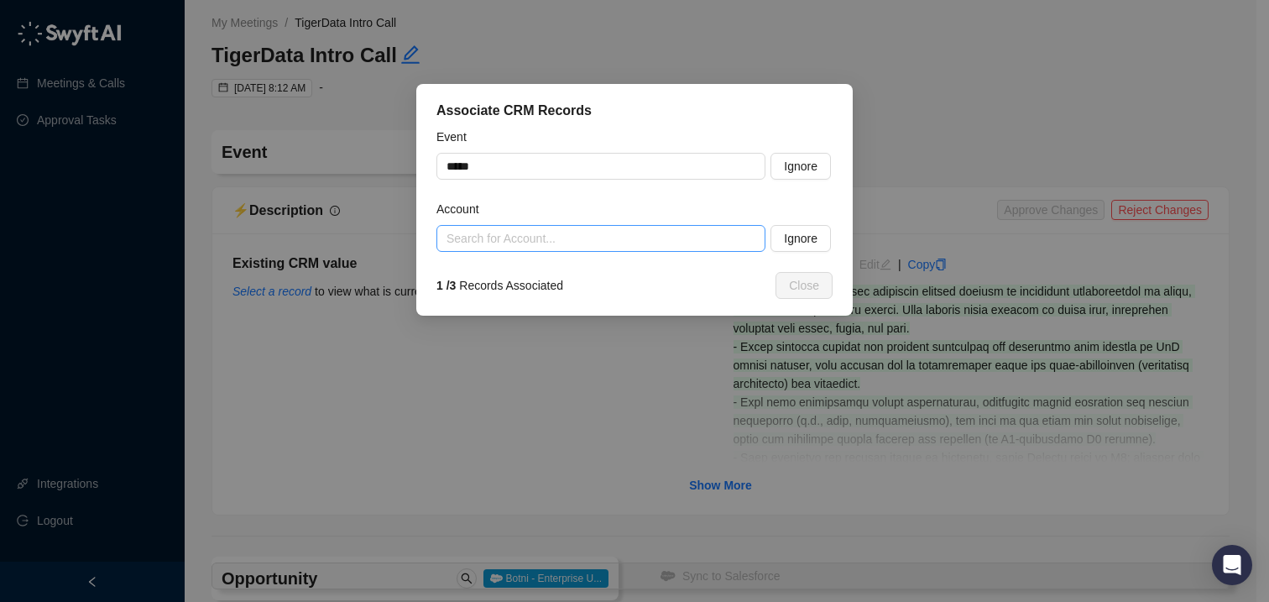
click at [559, 239] on input "search" at bounding box center [595, 238] width 299 height 25
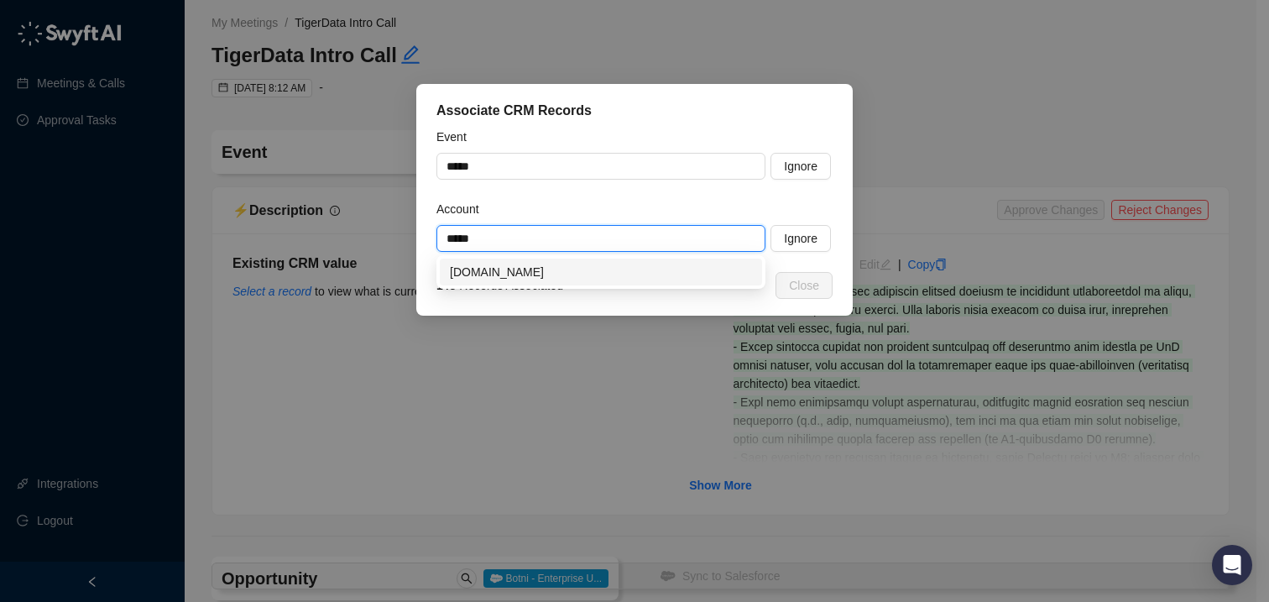
click at [532, 271] on div "[DOMAIN_NAME]" at bounding box center [601, 272] width 302 height 18
type input "**********"
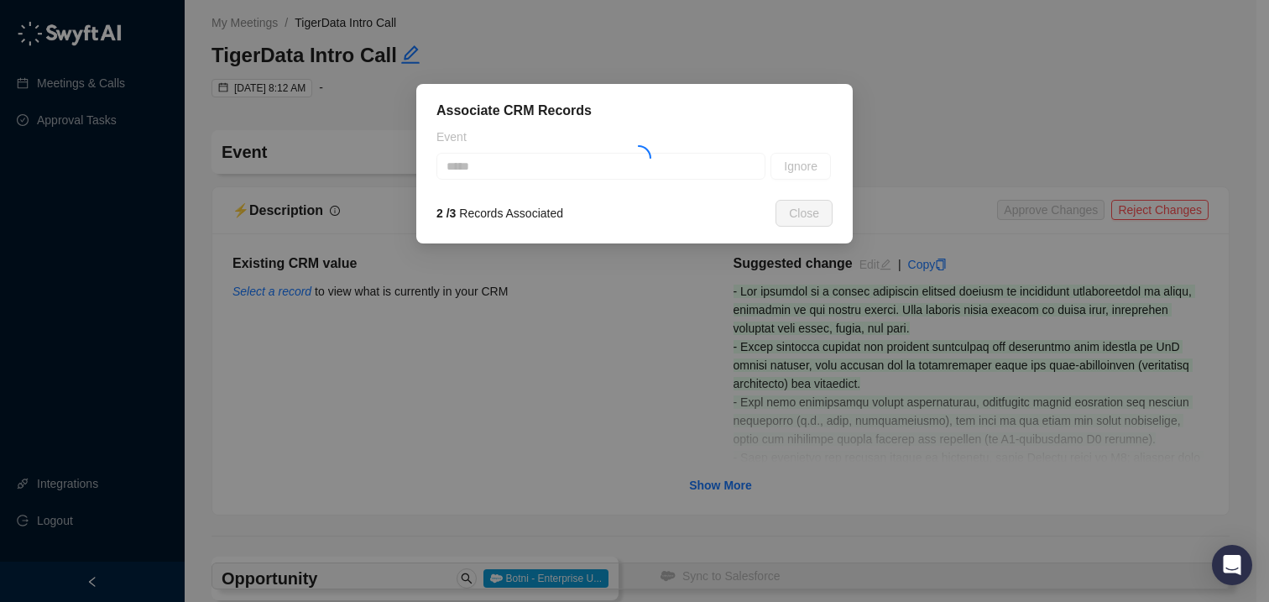
type textarea "**********"
click at [822, 172] on button "Ignore" at bounding box center [800, 166] width 60 height 27
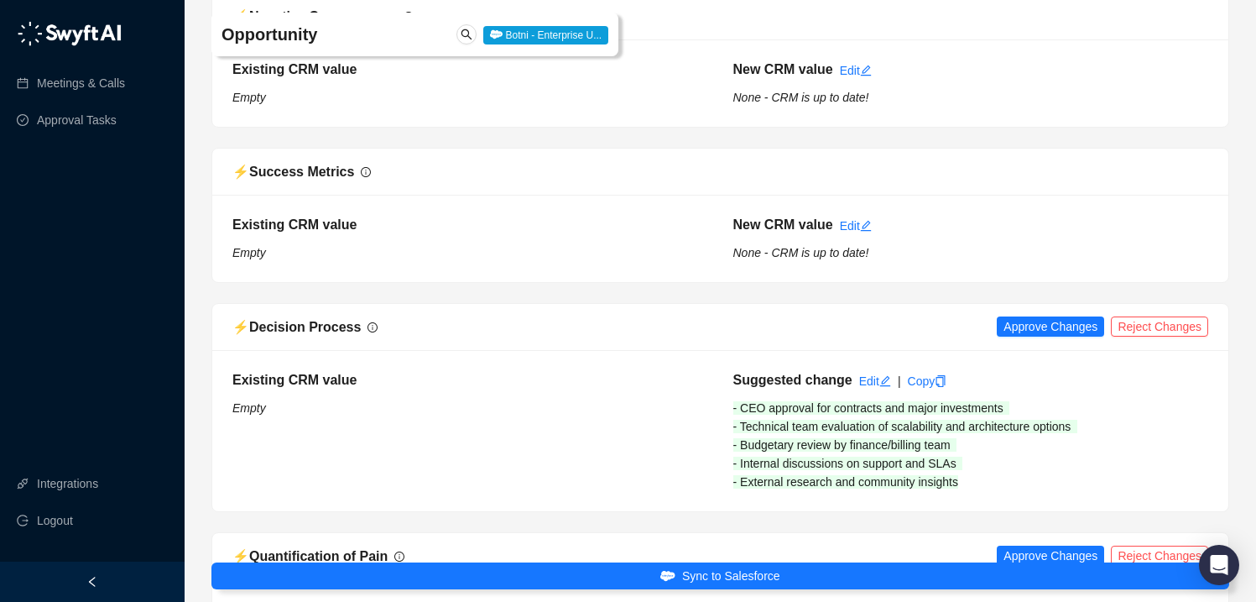
scroll to position [1761, 0]
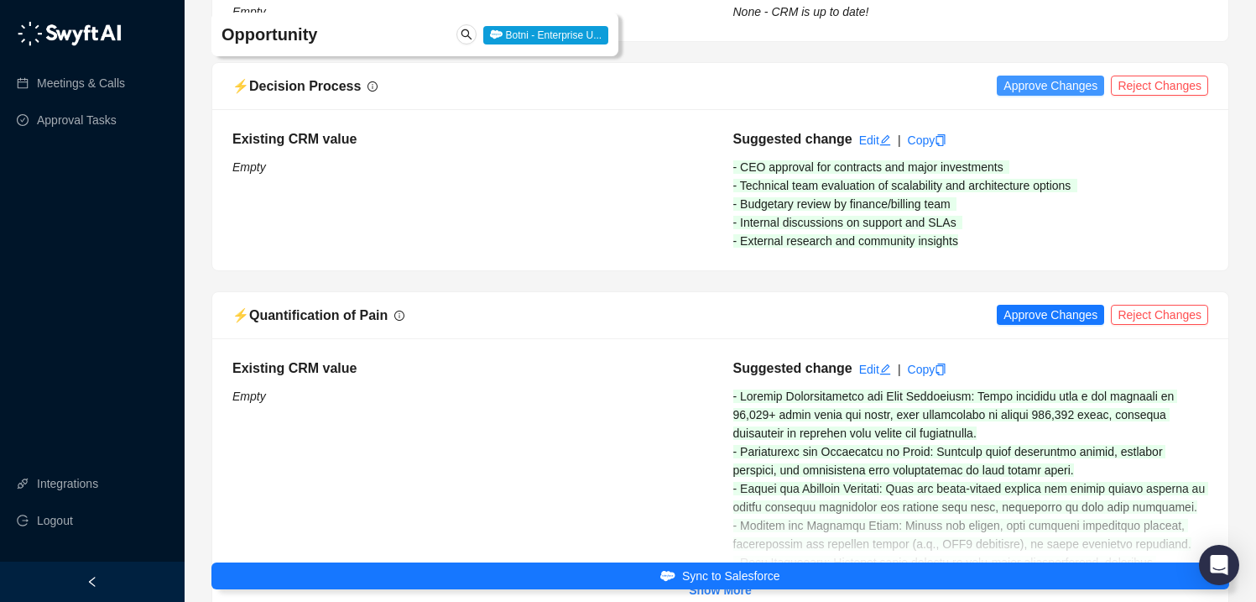
click at [1007, 91] on span "Approve Changes" at bounding box center [1051, 85] width 94 height 18
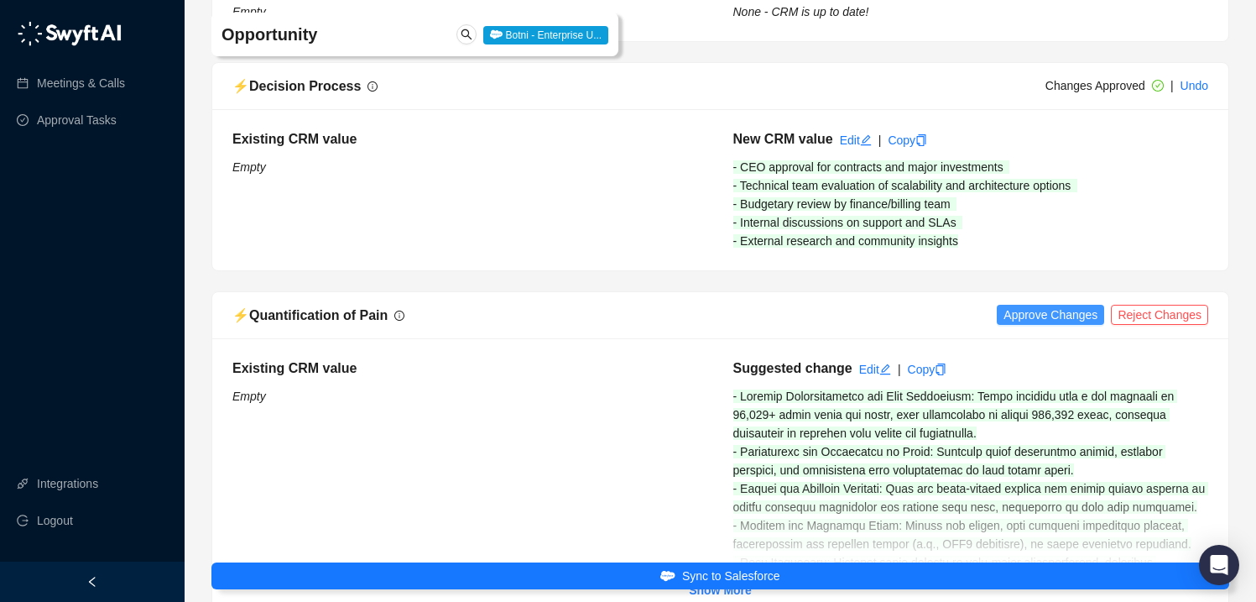
click at [1016, 316] on span "Approve Changes" at bounding box center [1051, 314] width 94 height 18
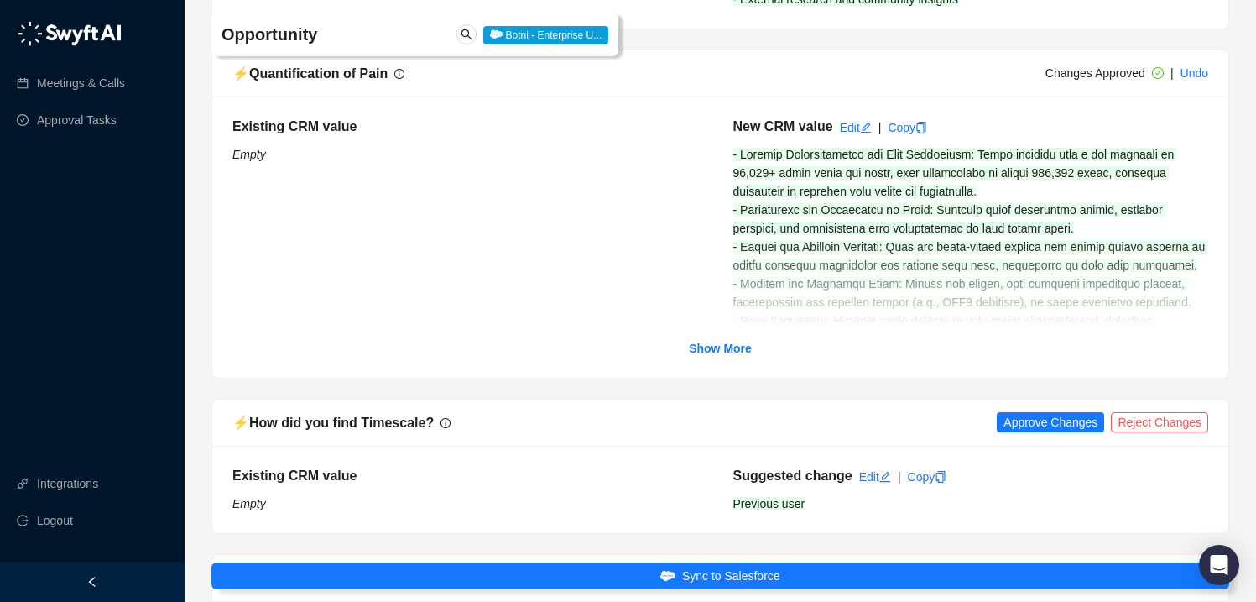
scroll to position [2156, 0]
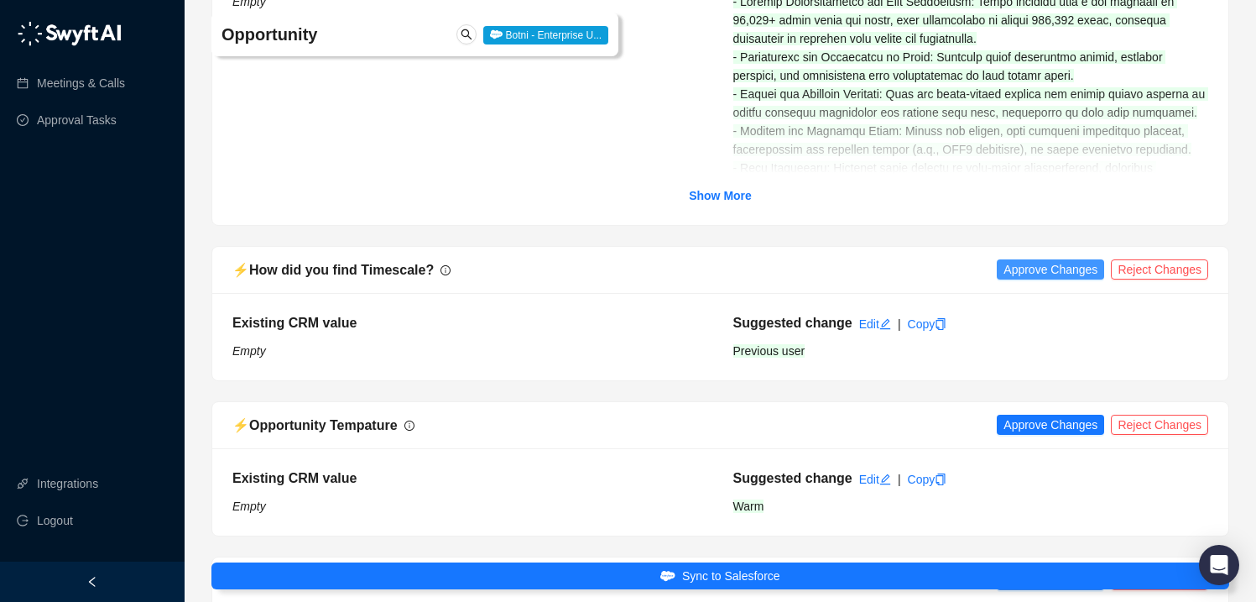
click at [1048, 273] on span "Approve Changes" at bounding box center [1051, 269] width 94 height 18
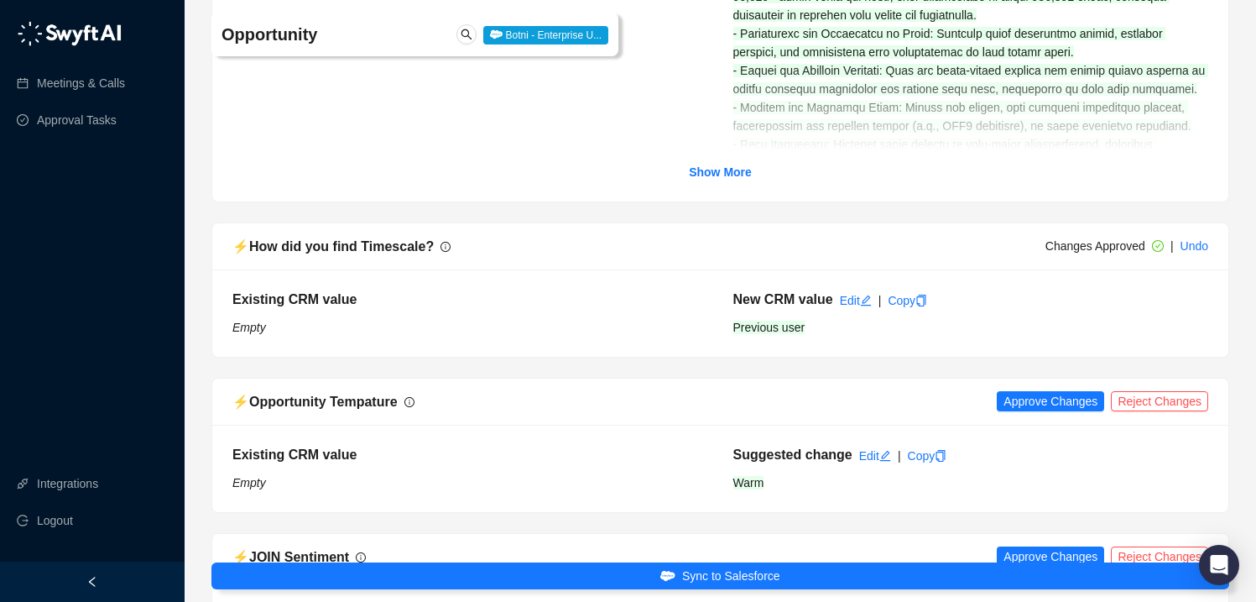
scroll to position [2479, 0]
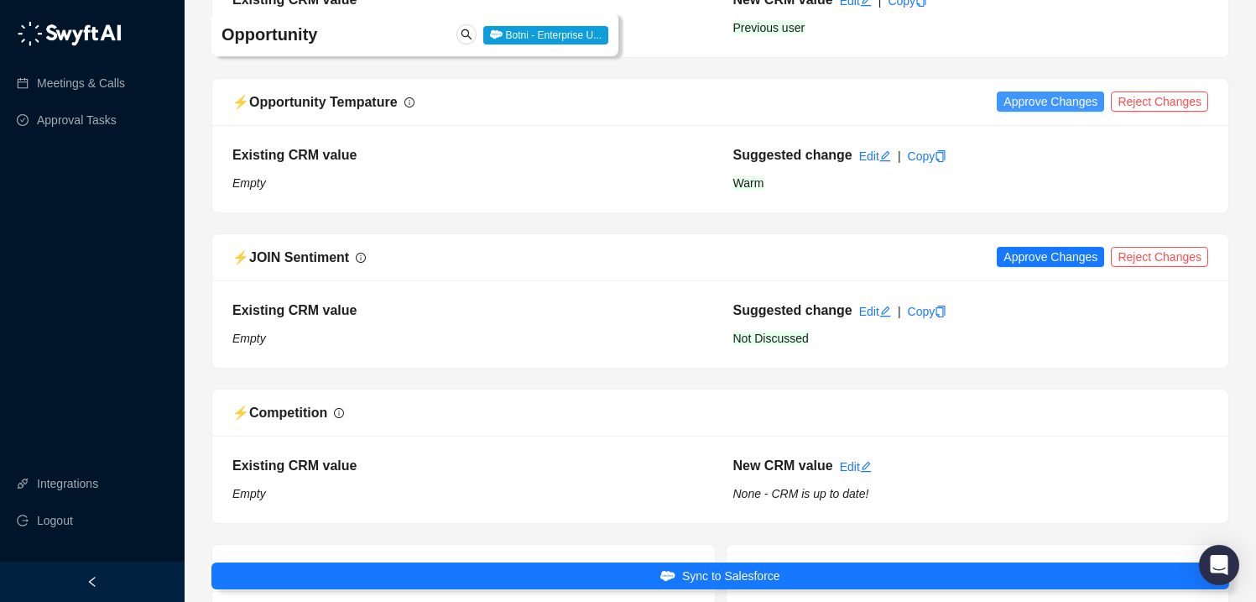
click at [1021, 101] on span "Approve Changes" at bounding box center [1051, 101] width 94 height 18
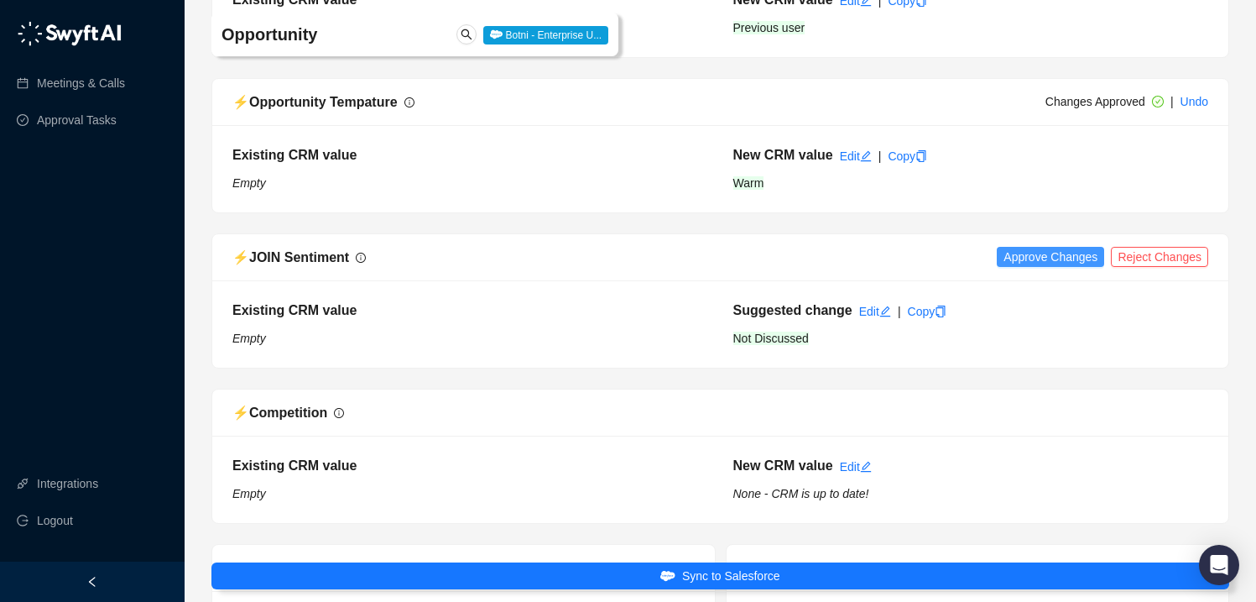
click at [1020, 258] on span "Approve Changes" at bounding box center [1051, 257] width 94 height 18
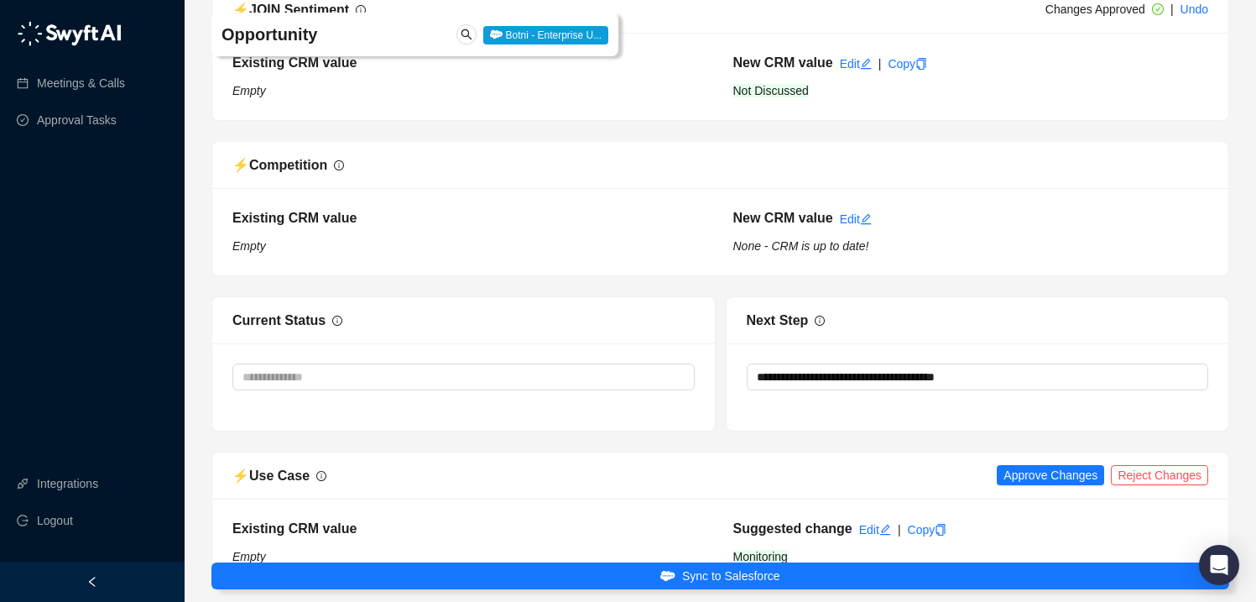
scroll to position [2756, 0]
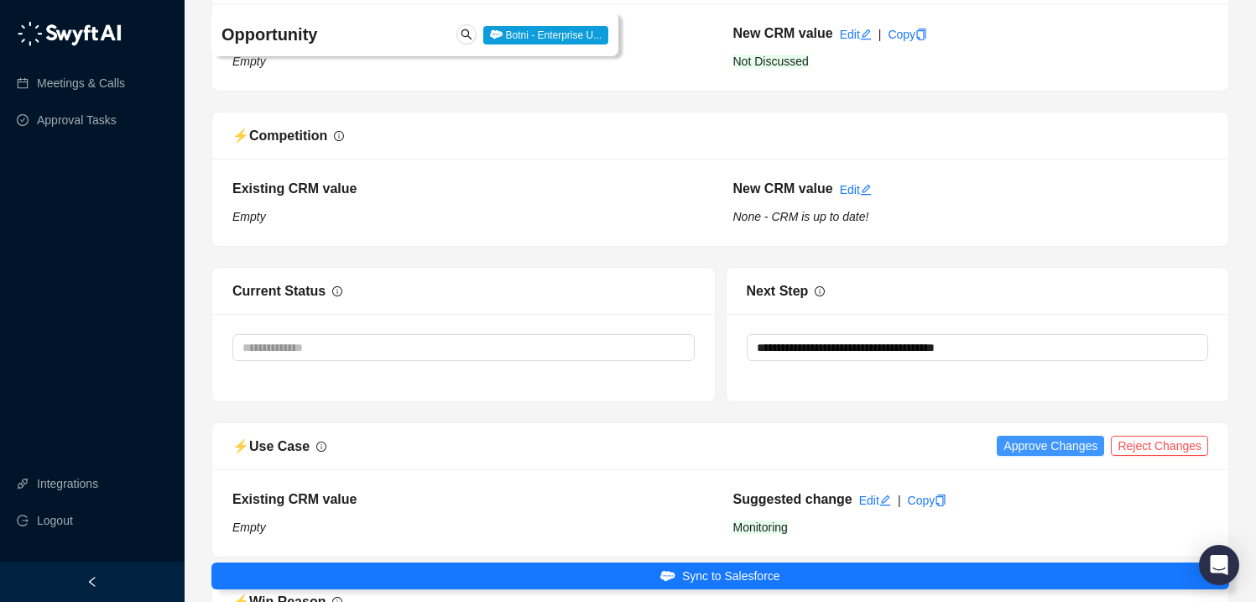
click at [1023, 440] on span "Approve Changes" at bounding box center [1051, 445] width 94 height 18
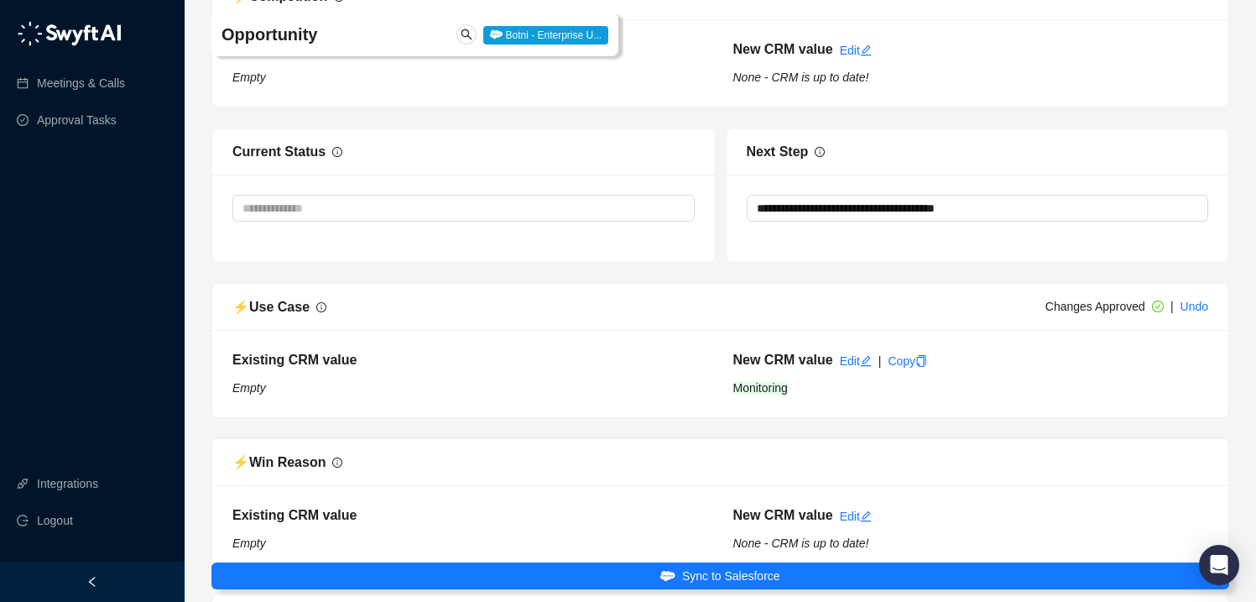
scroll to position [3231, 0]
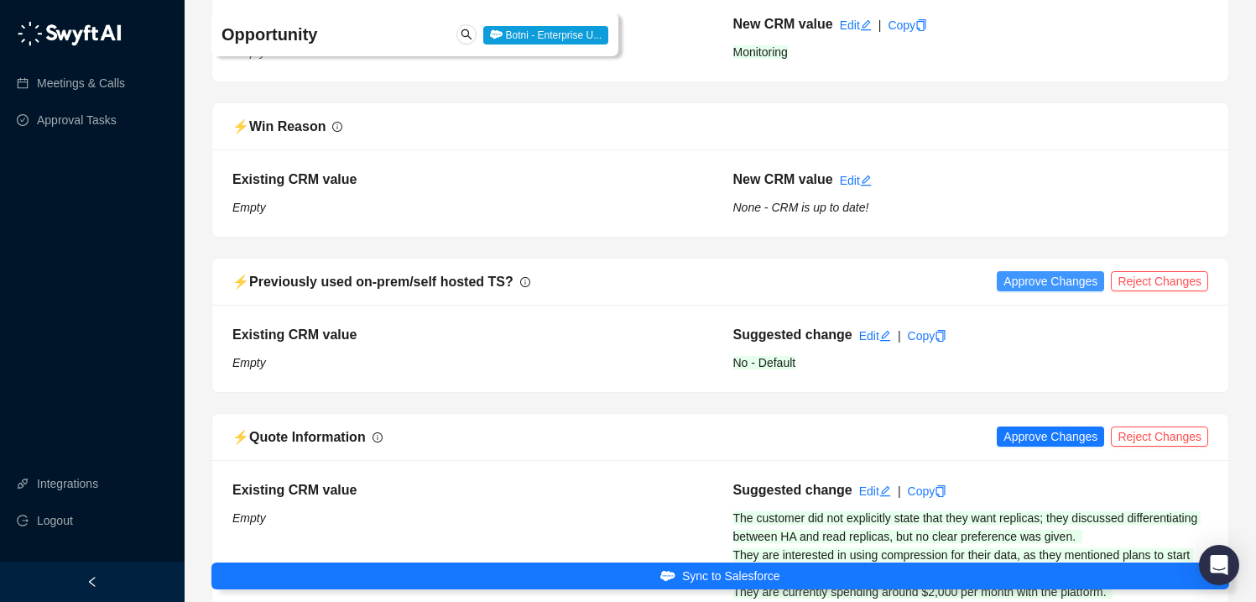
click at [1052, 280] on span "Approve Changes" at bounding box center [1051, 281] width 94 height 18
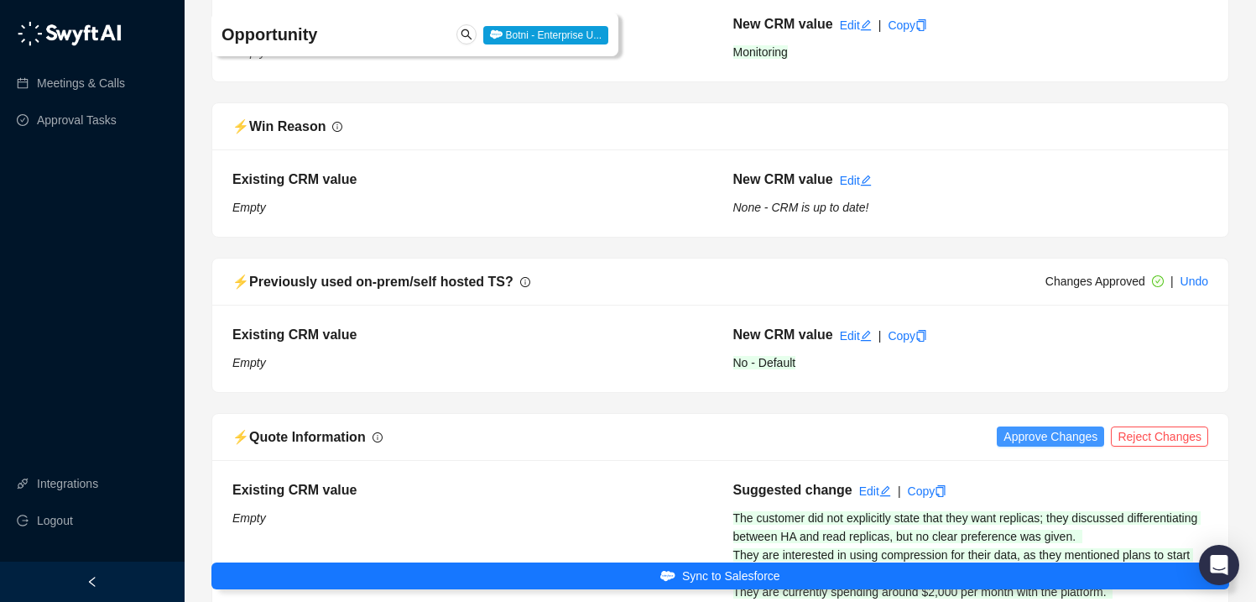
click at [1030, 435] on span "Approve Changes" at bounding box center [1051, 436] width 94 height 18
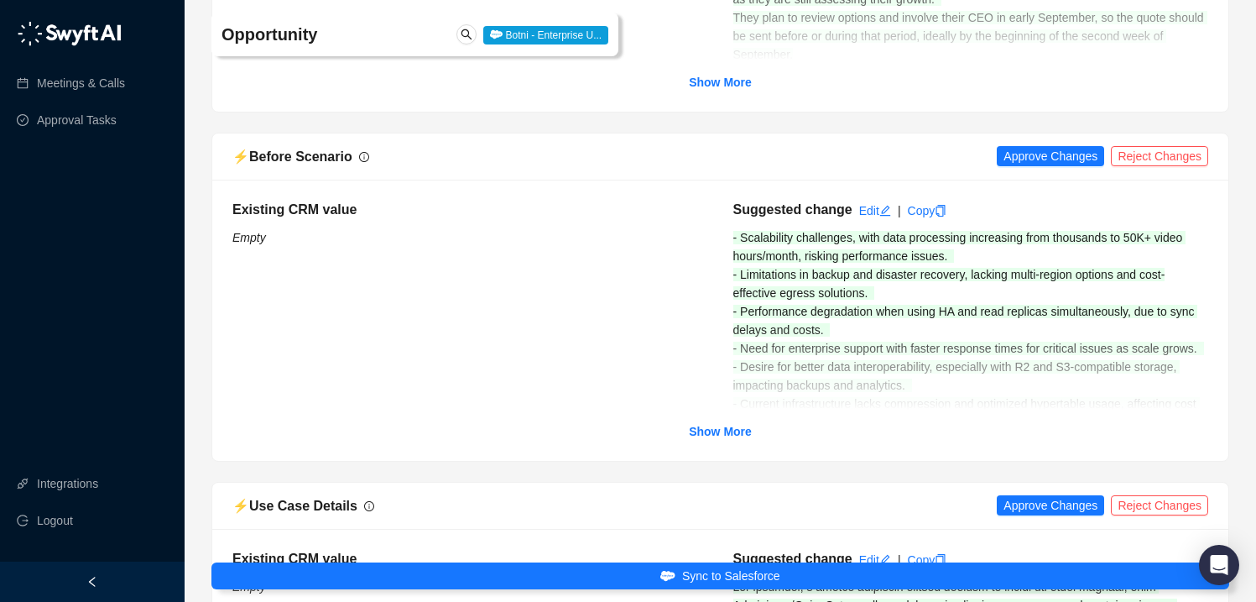
scroll to position [3881, 0]
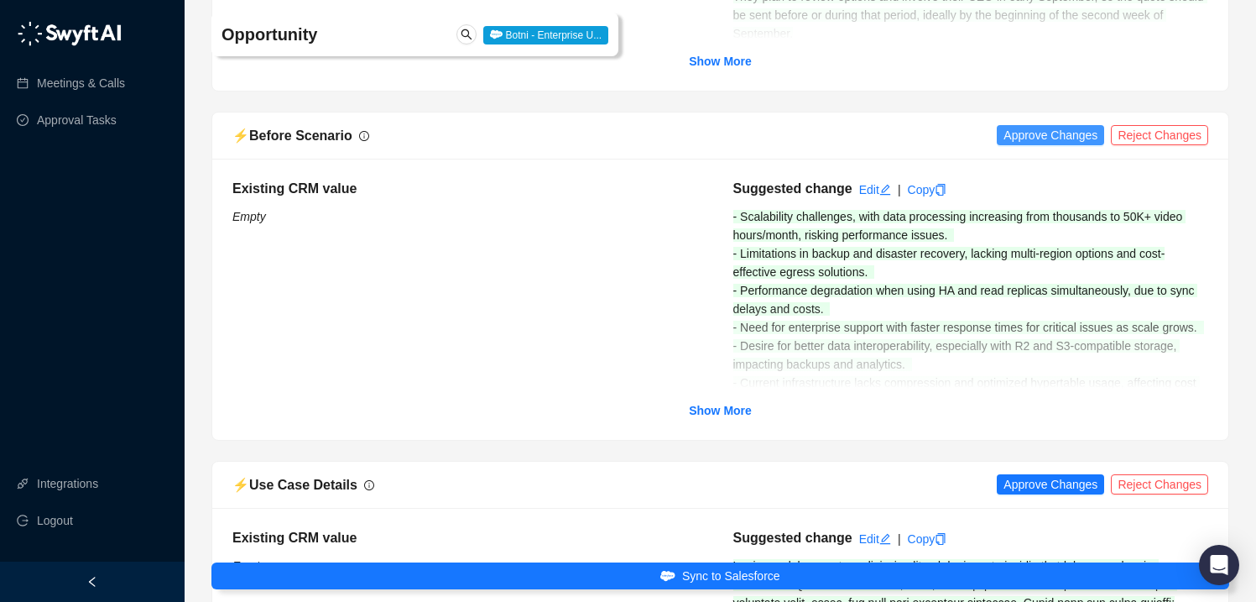
click at [1031, 134] on span "Approve Changes" at bounding box center [1051, 135] width 94 height 18
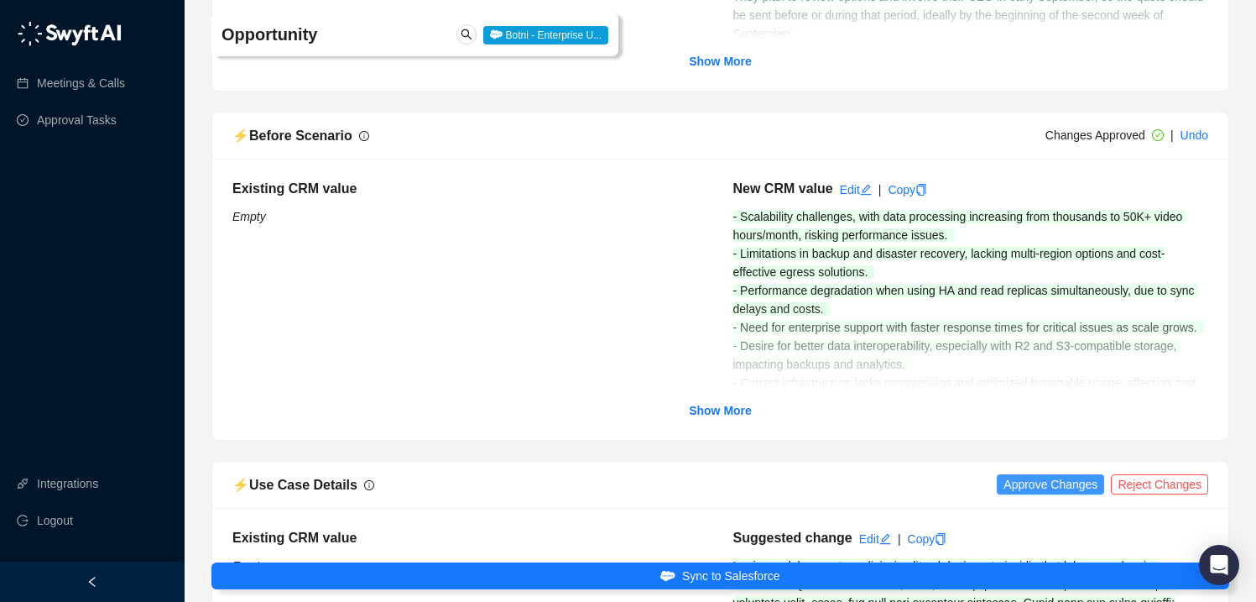
click at [1042, 480] on span "Approve Changes" at bounding box center [1051, 484] width 94 height 18
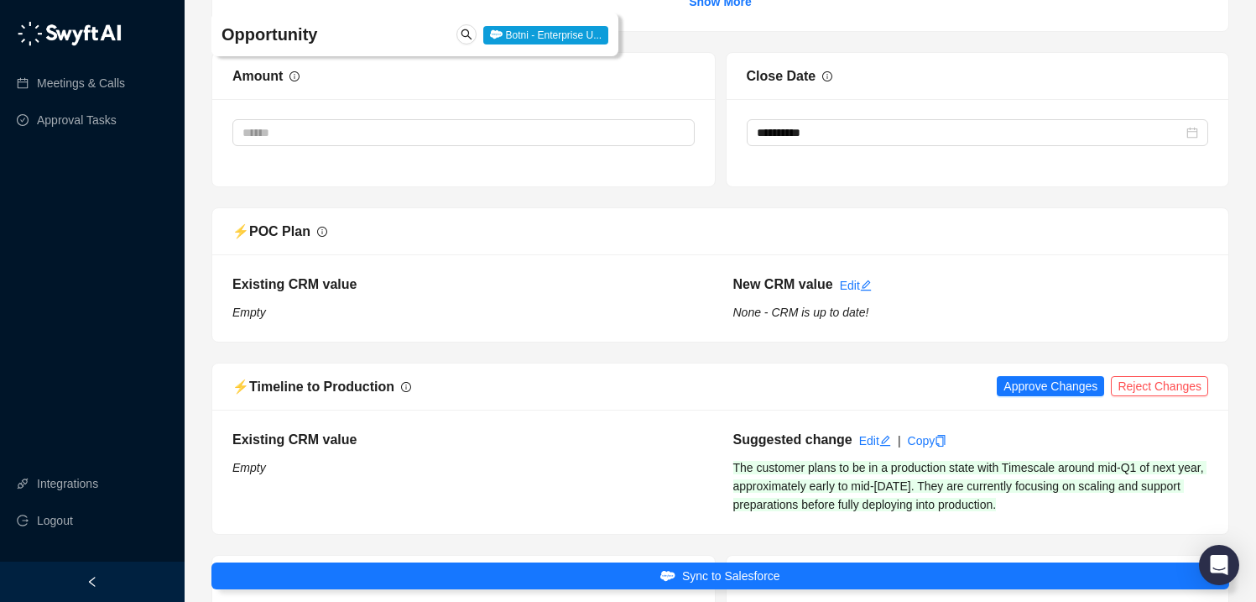
scroll to position [4882, 0]
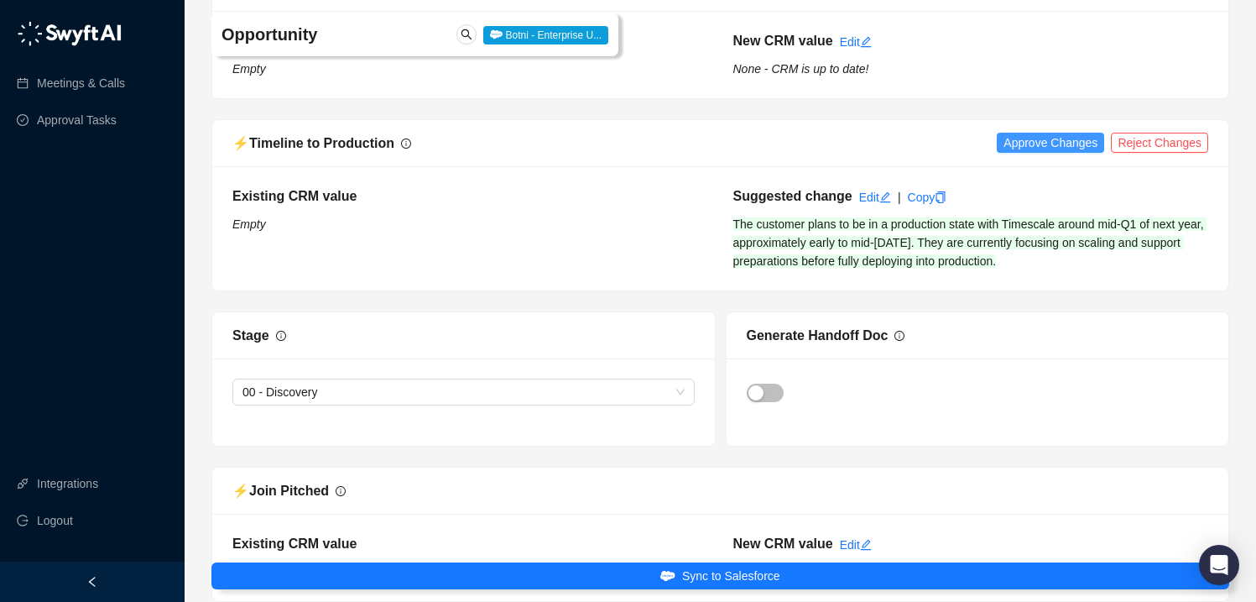
click at [1025, 140] on span "Approve Changes" at bounding box center [1051, 142] width 94 height 18
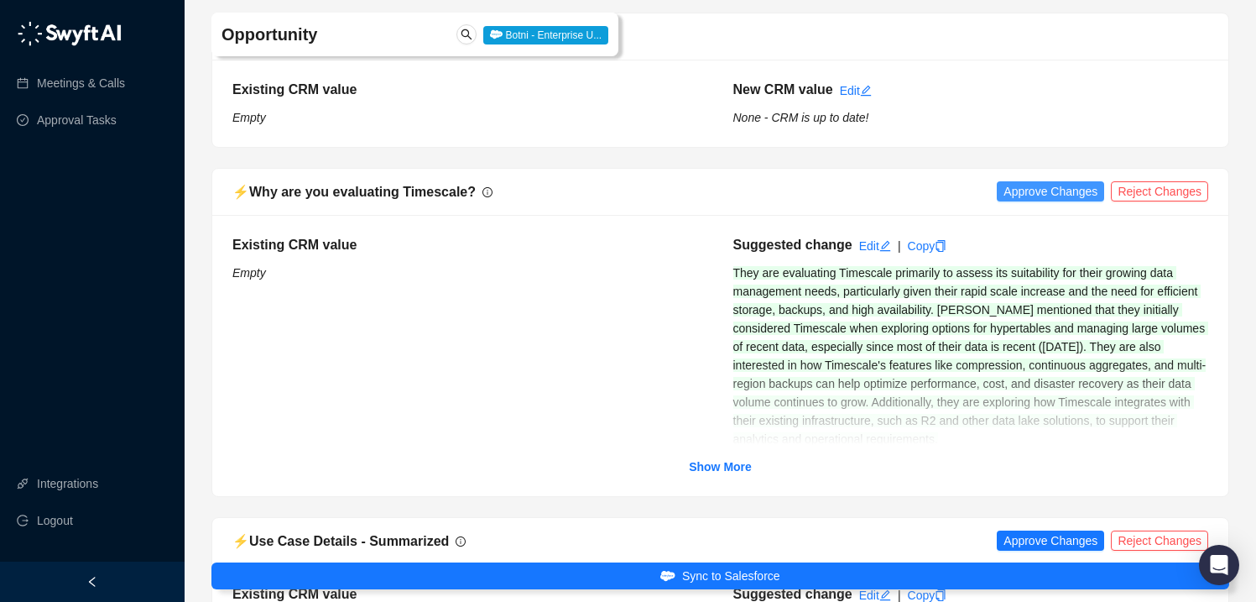
click at [1030, 190] on span "Approve Changes" at bounding box center [1051, 191] width 94 height 18
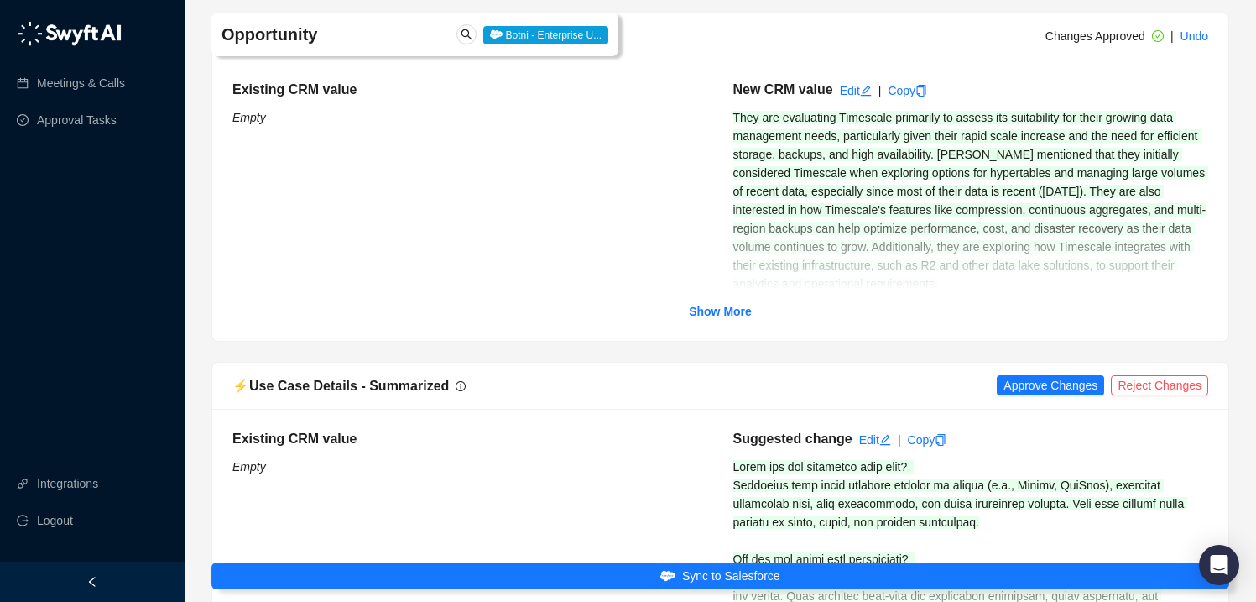
scroll to position [5929, 0]
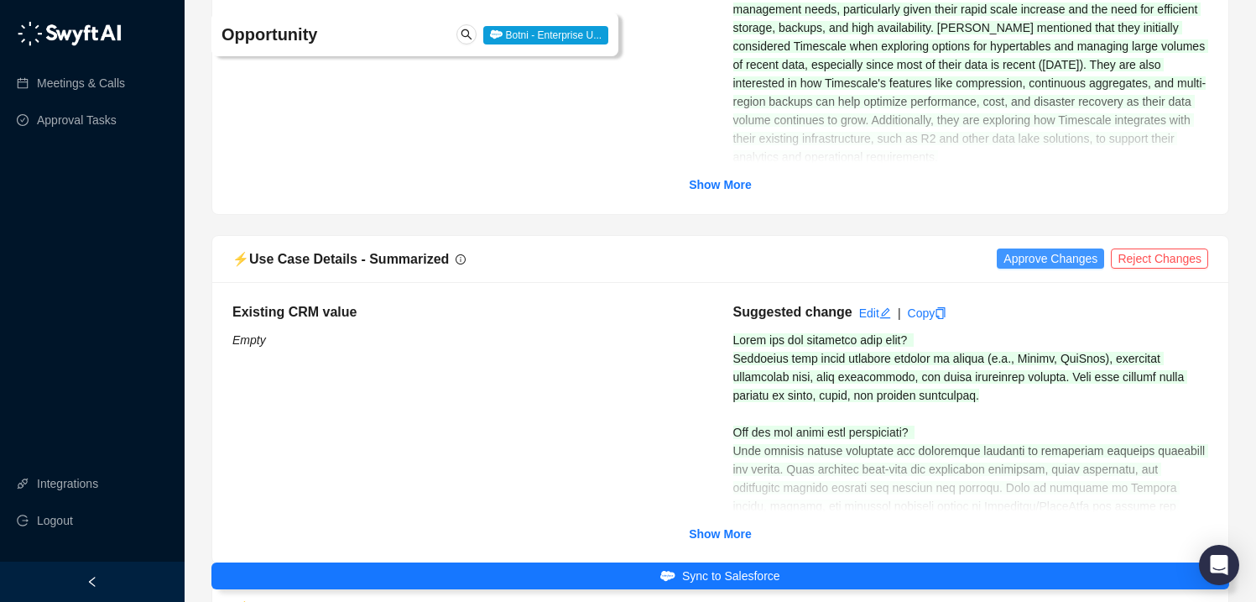
click at [1032, 254] on span "Approve Changes" at bounding box center [1051, 258] width 94 height 18
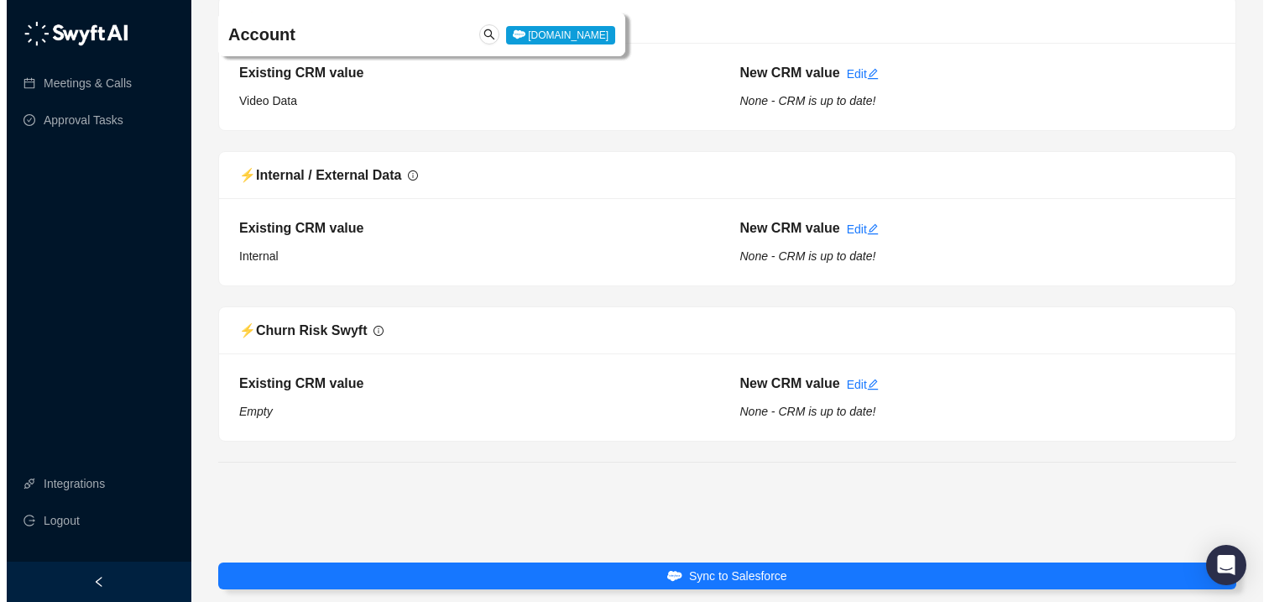
scroll to position [8619, 0]
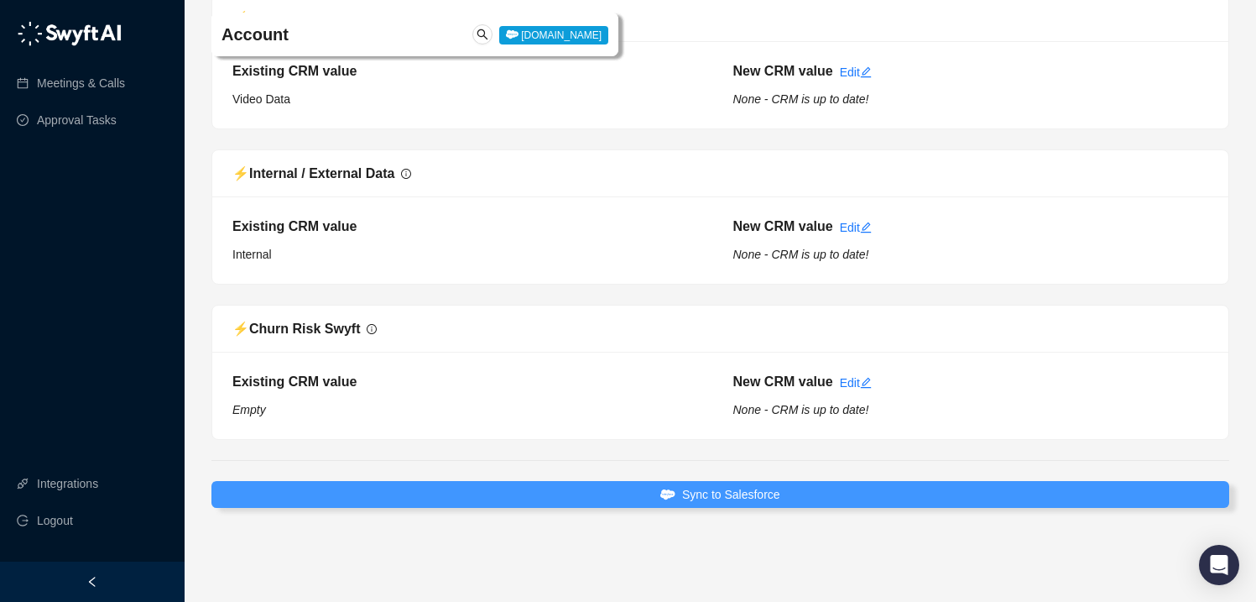
click at [780, 493] on span "Sync to Salesforce" at bounding box center [731, 494] width 98 height 18
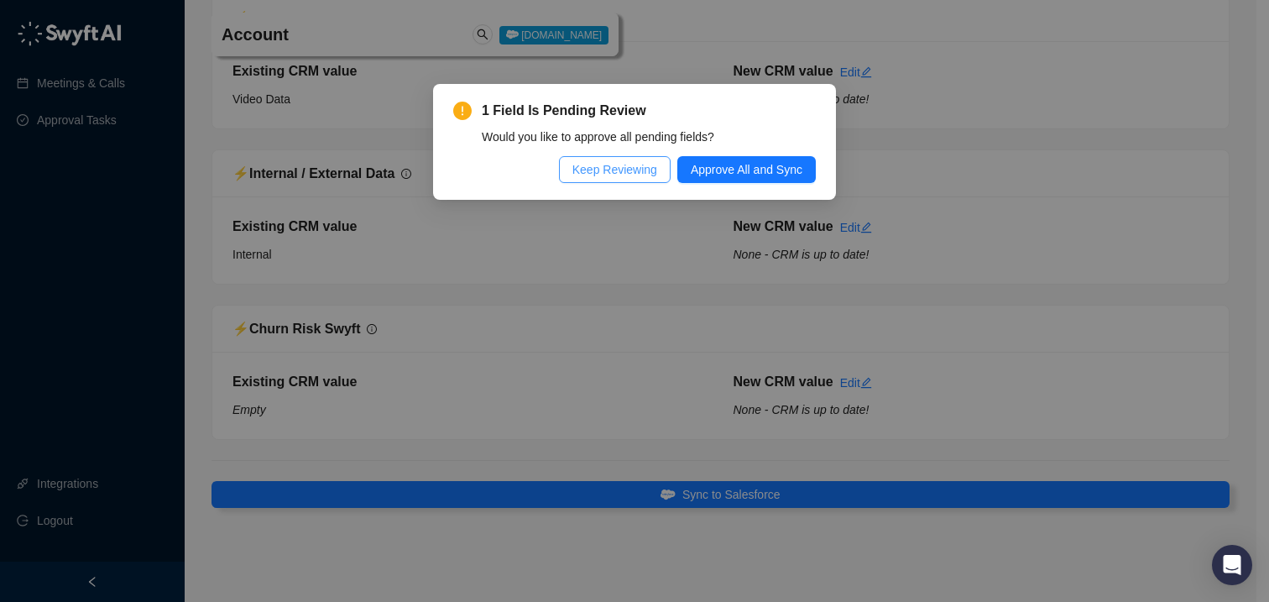
click at [628, 172] on span "Keep Reviewing" at bounding box center [614, 169] width 85 height 18
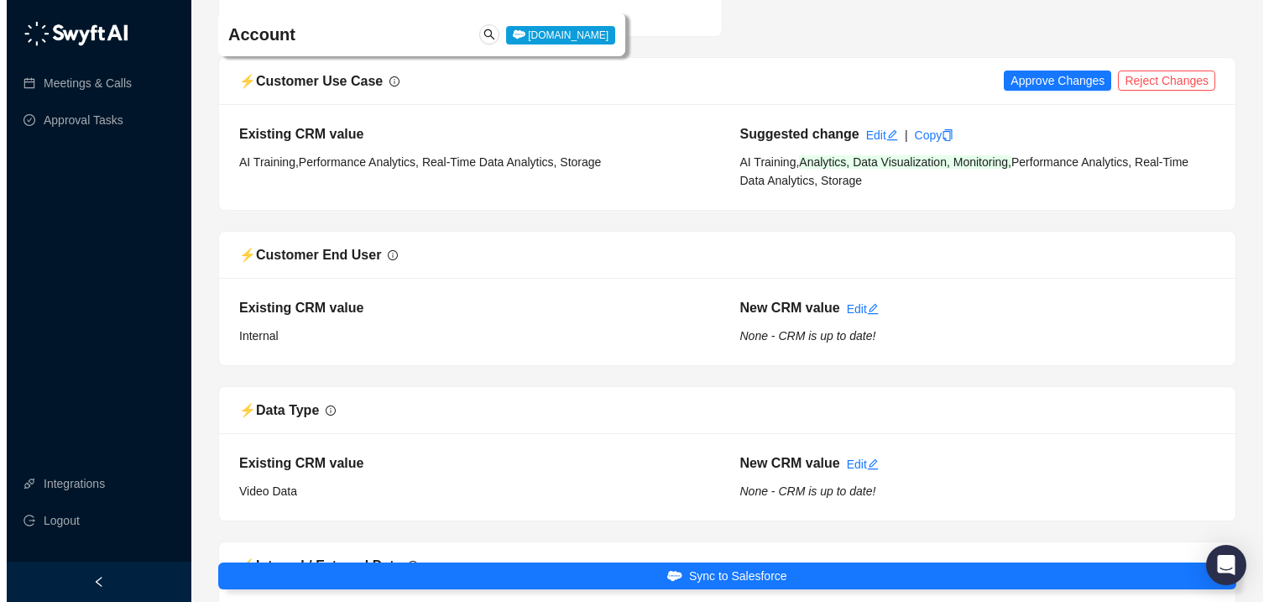
scroll to position [8221, 0]
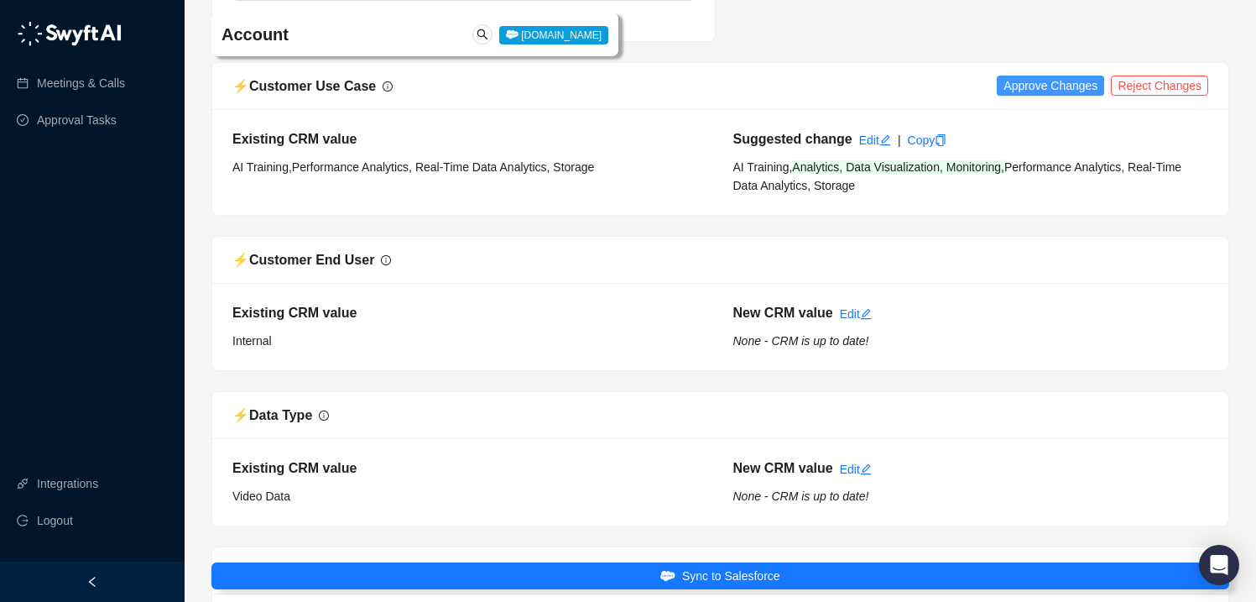
click at [1043, 84] on span "Approve Changes" at bounding box center [1051, 85] width 94 height 18
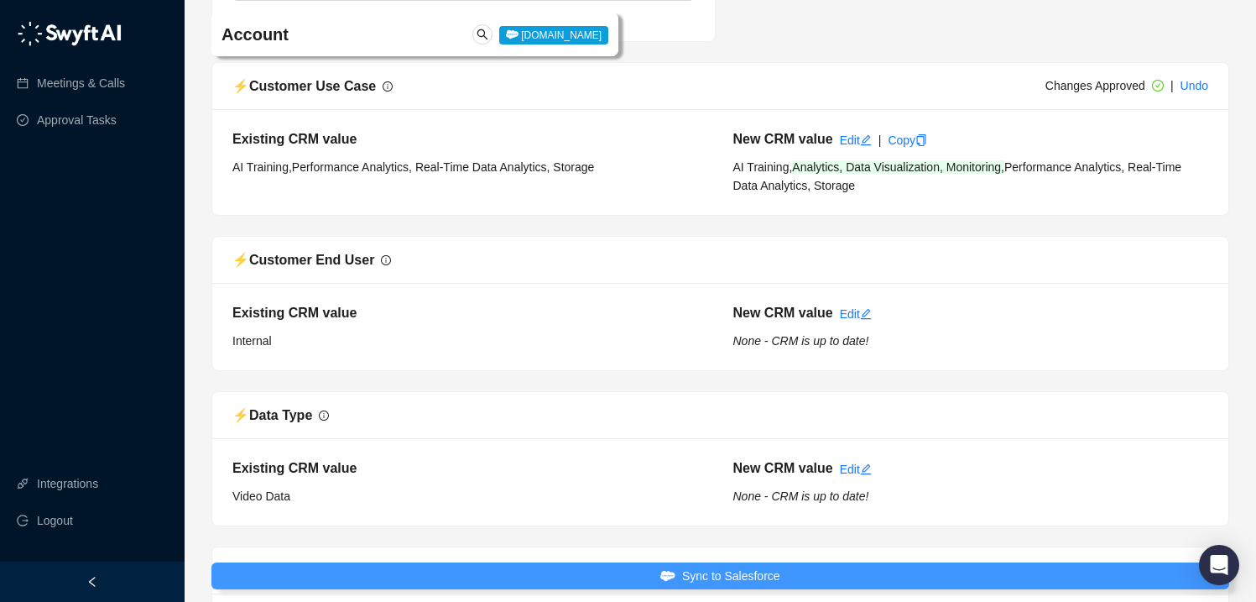
click at [804, 576] on button "Sync to Salesforce" at bounding box center [720, 575] width 1018 height 27
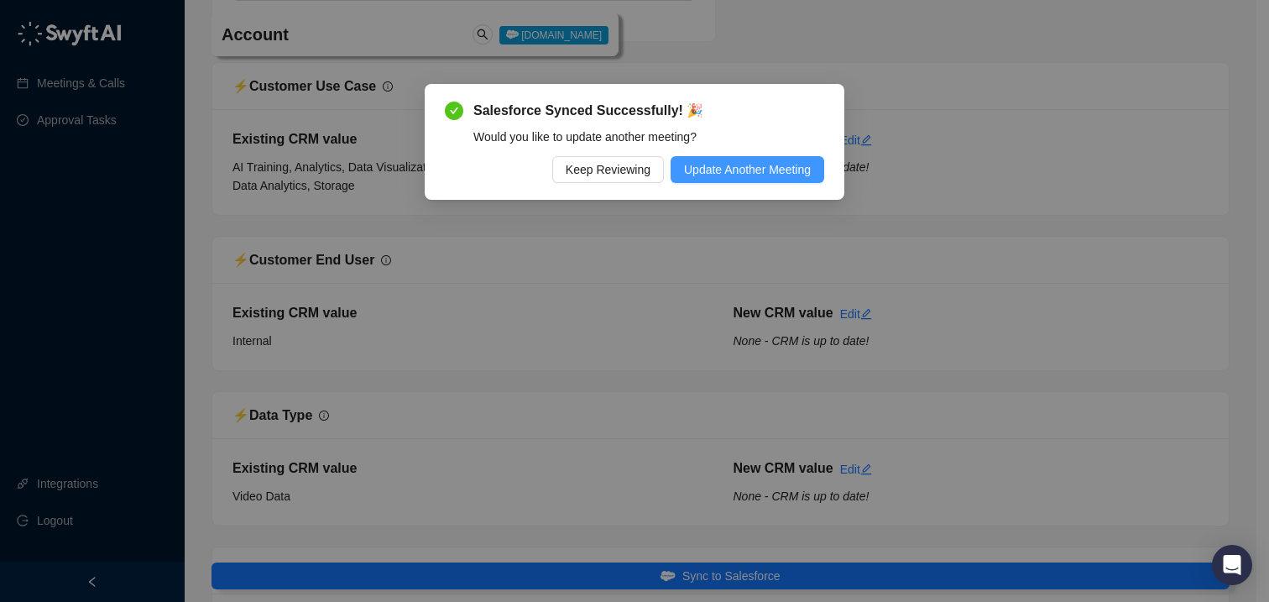
click at [747, 171] on span "Update Another Meeting" at bounding box center [747, 169] width 127 height 18
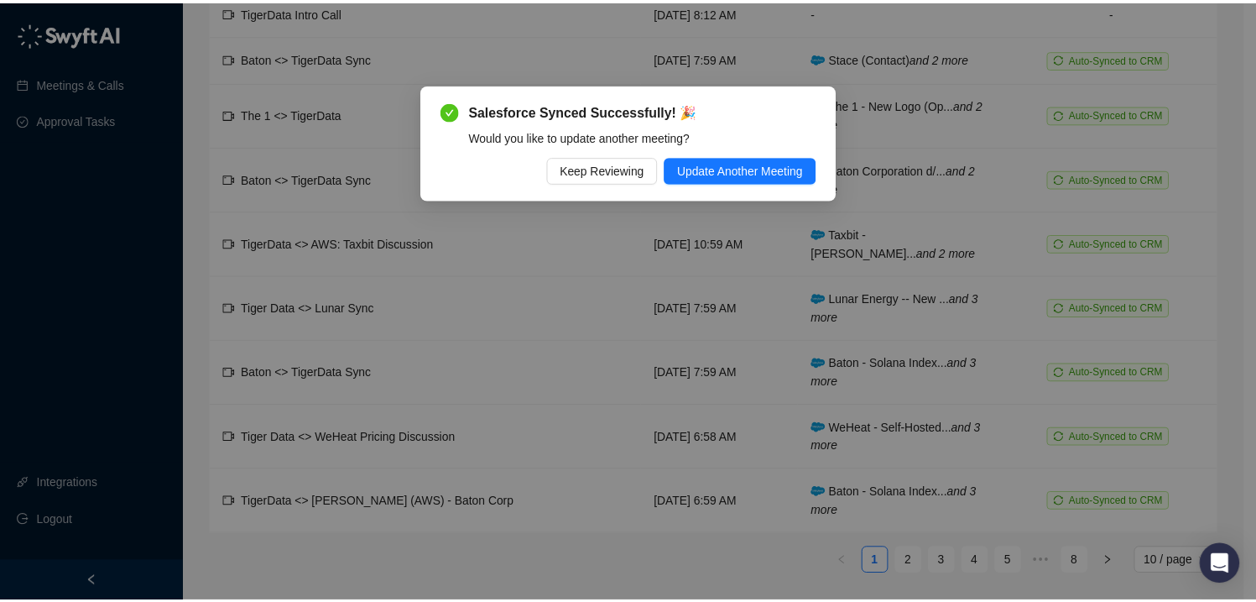
scroll to position [206, 0]
